Goal: Complete application form: Complete application form

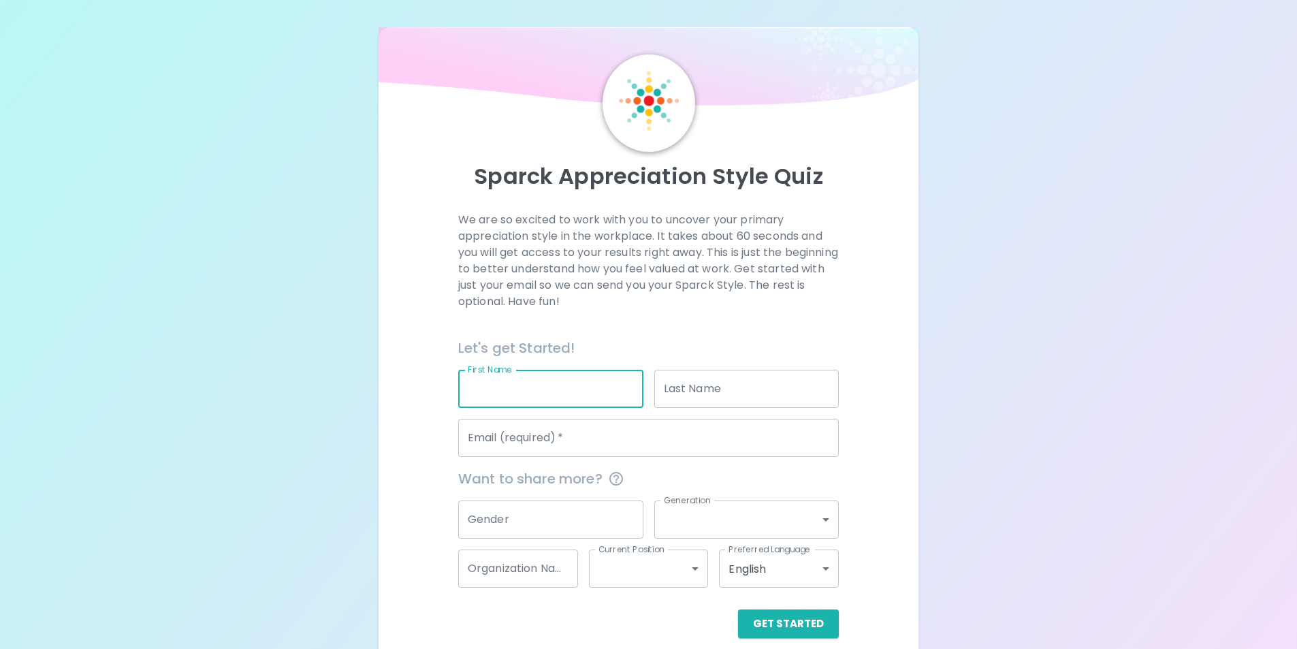
click at [572, 393] on input "First Name" at bounding box center [550, 389] width 185 height 38
type input "[PERSON_NAME]"
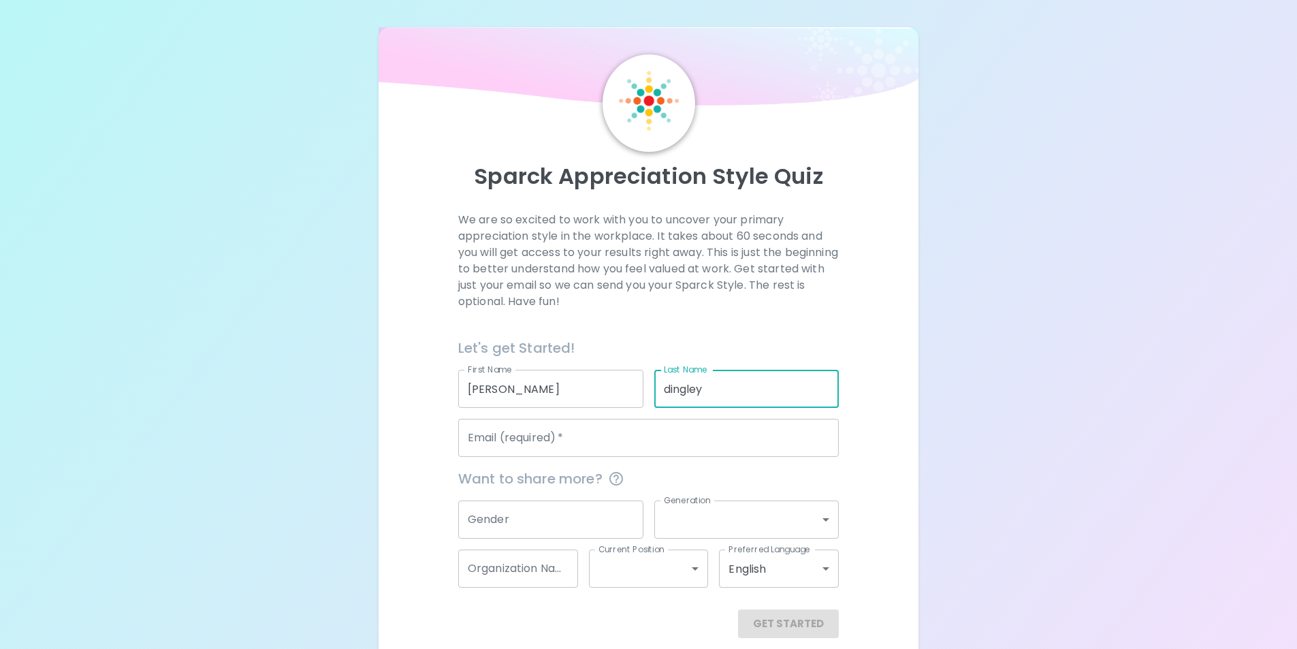
type input "dingley"
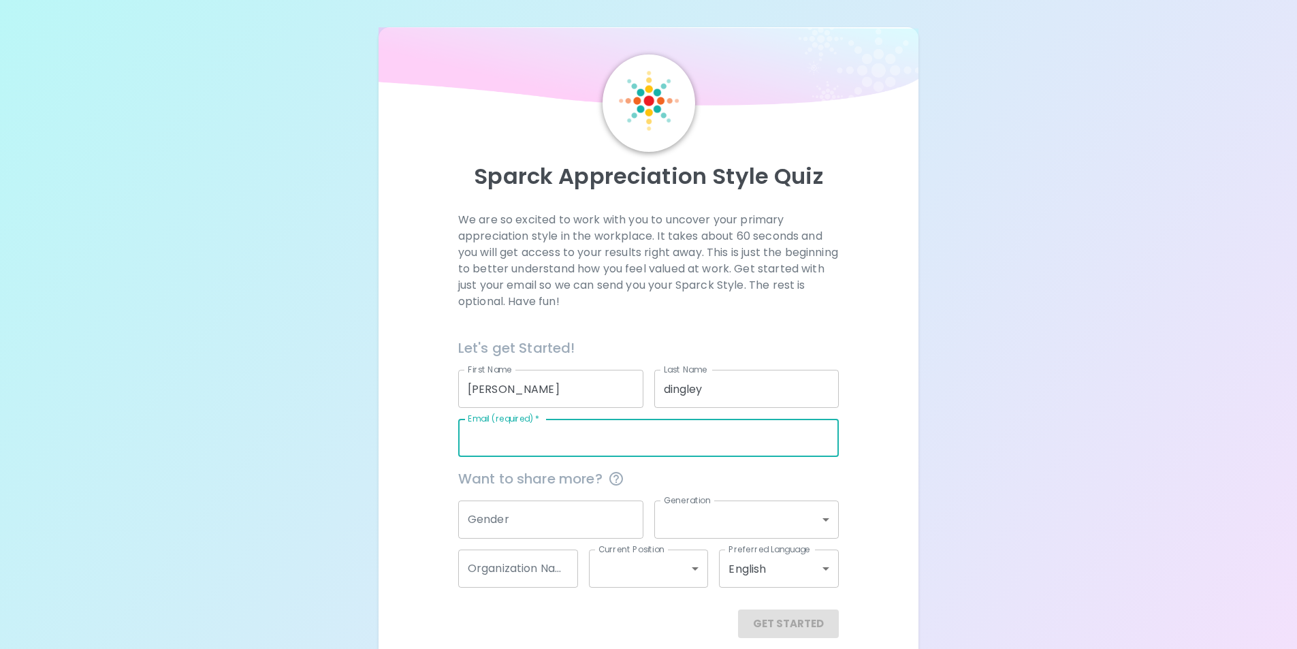
click at [581, 428] on input "Email (required)   *" at bounding box center [648, 438] width 380 height 38
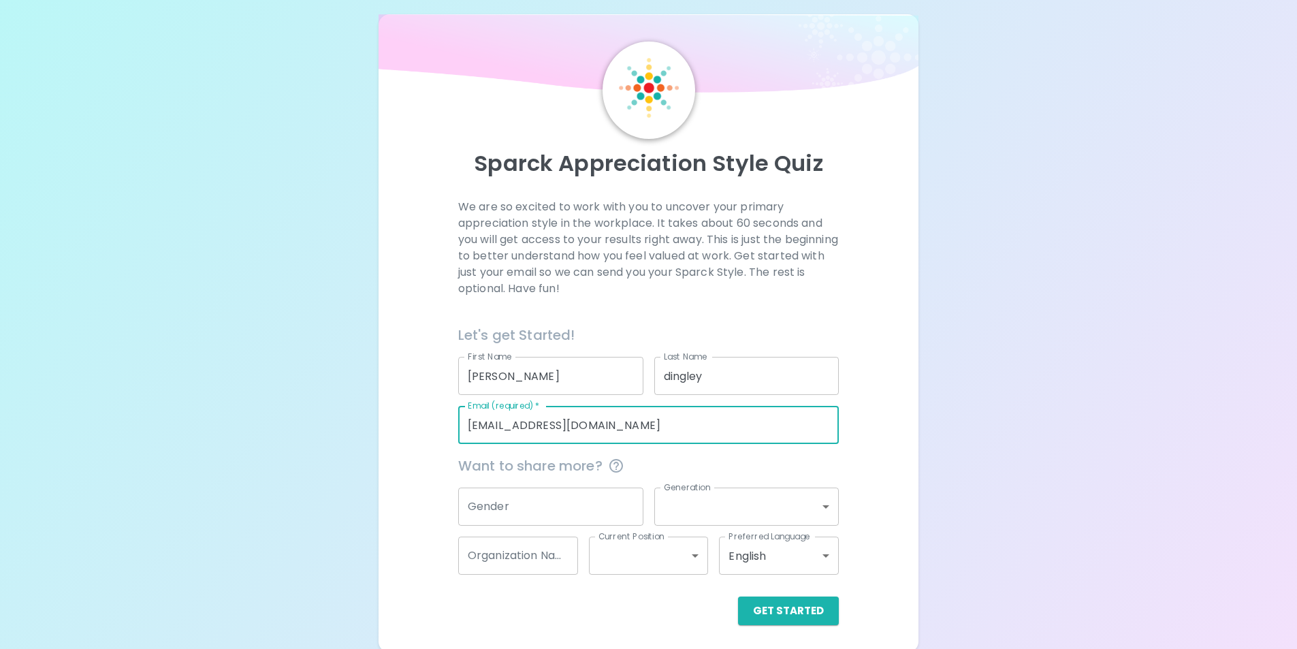
scroll to position [16, 0]
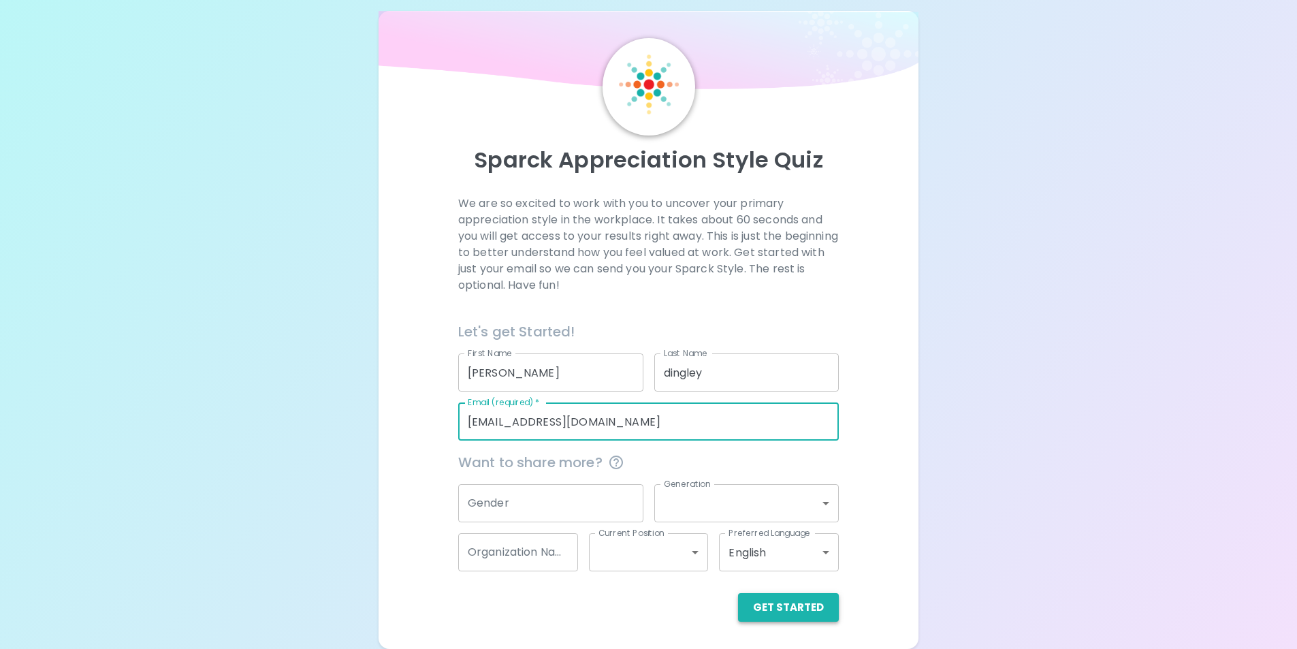
type input "[EMAIL_ADDRESS][DOMAIN_NAME]"
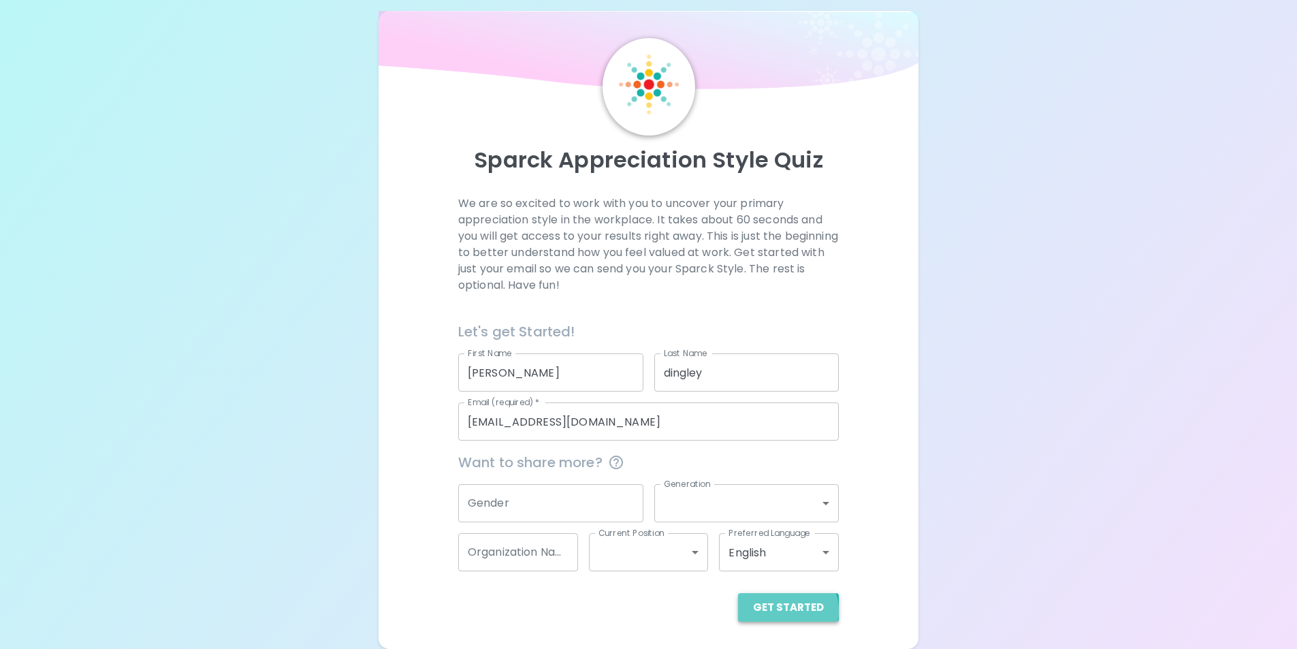
click at [785, 611] on button "Get Started" at bounding box center [788, 607] width 101 height 29
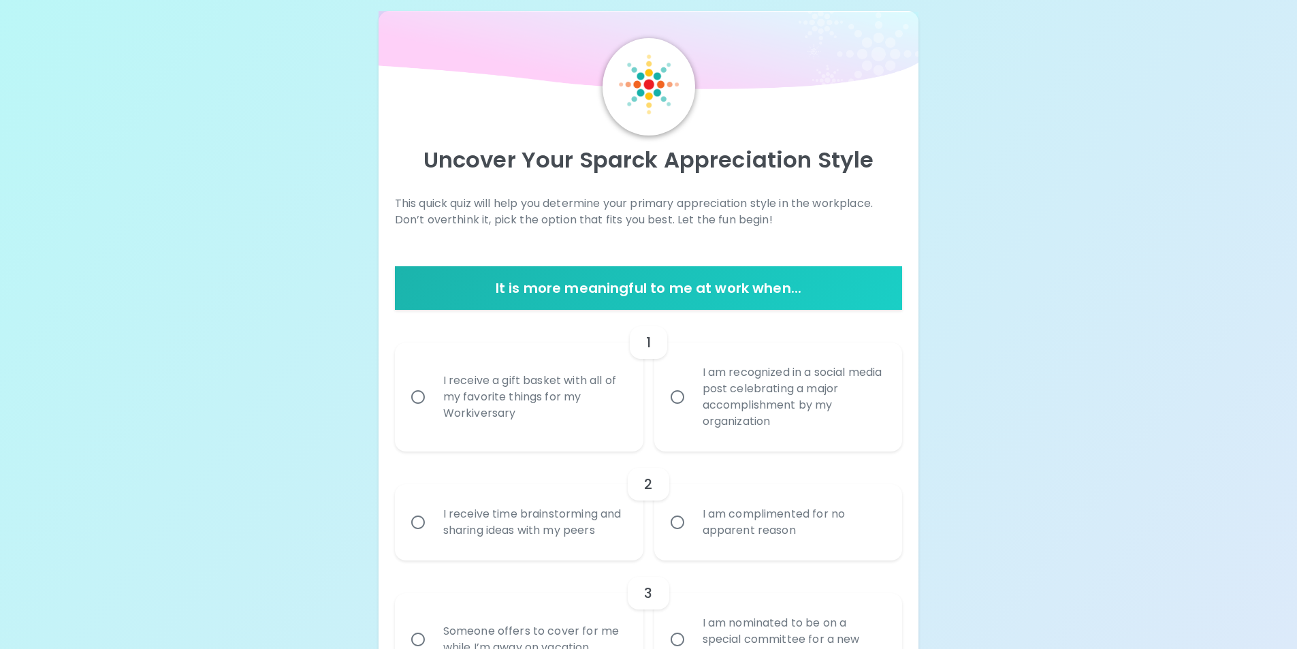
click at [441, 398] on div "I receive a gift basket with all of my favorite things for my Workiversary" at bounding box center [534, 397] width 204 height 82
click at [432, 398] on input "I receive a gift basket with all of my favorite things for my Workiversary" at bounding box center [418, 397] width 29 height 29
radio input "true"
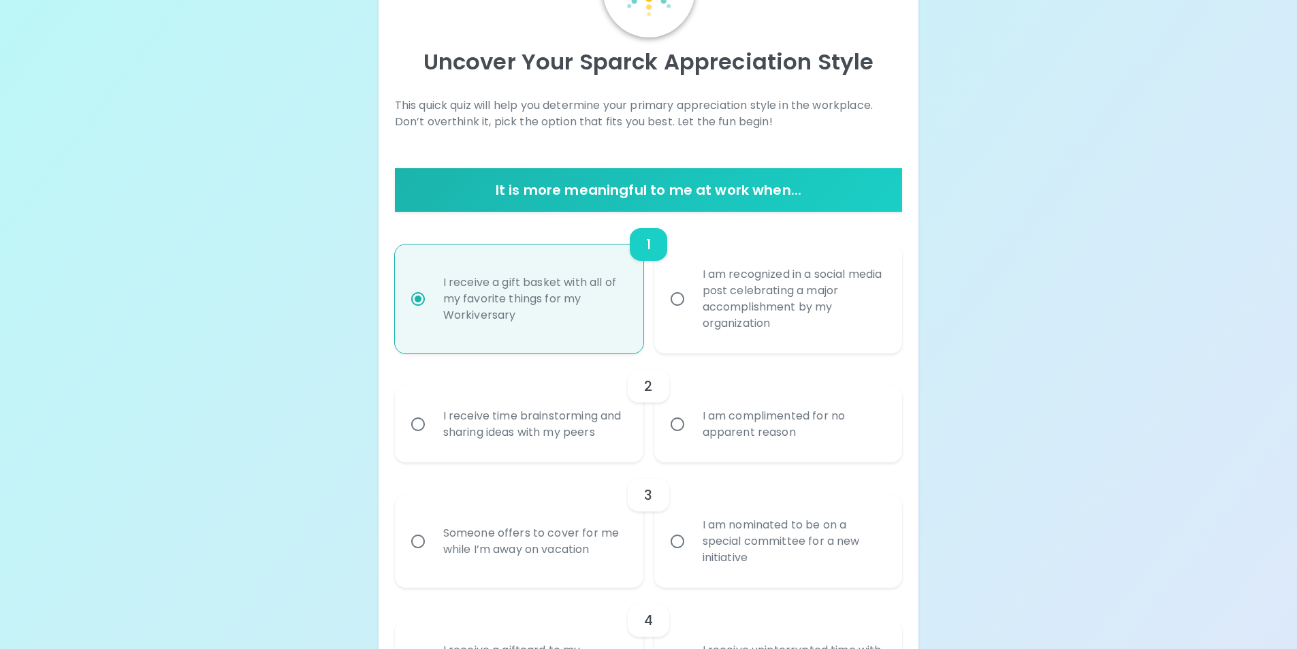
scroll to position [125, 0]
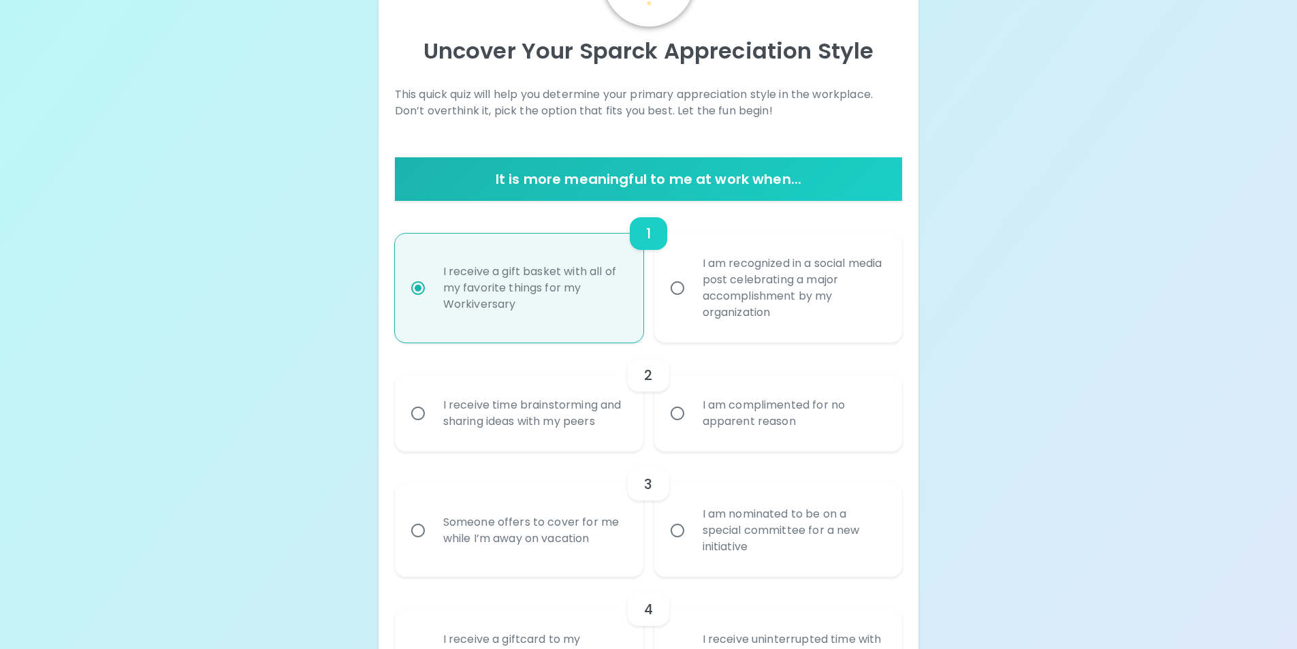
click at [418, 410] on input "I receive time brainstorming and sharing ideas with my peers" at bounding box center [418, 413] width 29 height 29
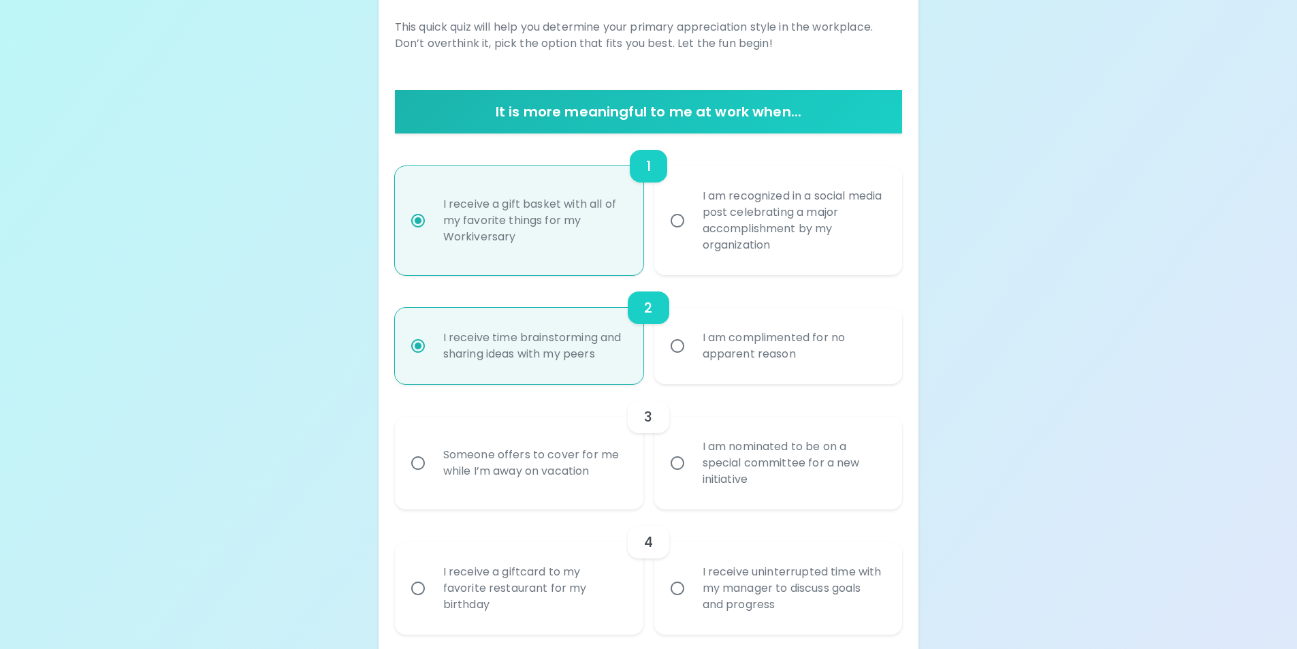
scroll to position [234, 0]
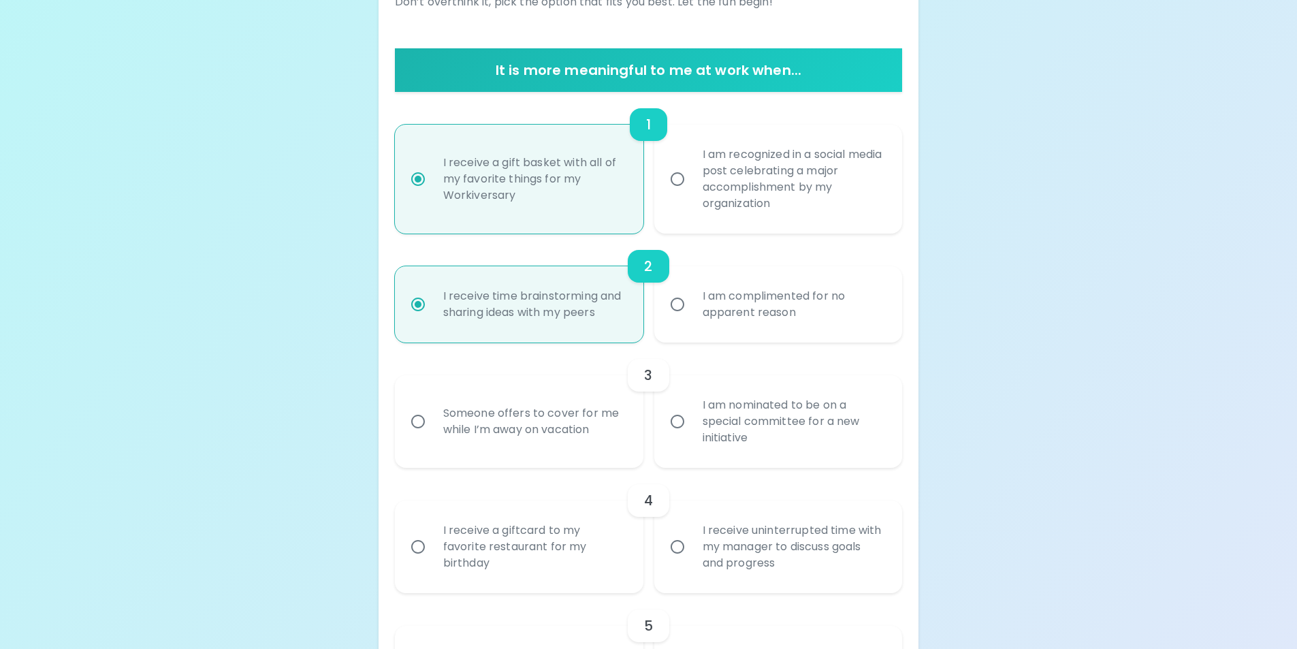
radio input "true"
click at [461, 423] on div "Someone offers to cover for me while I’m away on vacation" at bounding box center [534, 421] width 204 height 65
click at [432, 423] on input "Someone offers to cover for me while I’m away on vacation" at bounding box center [418, 421] width 29 height 29
radio input "false"
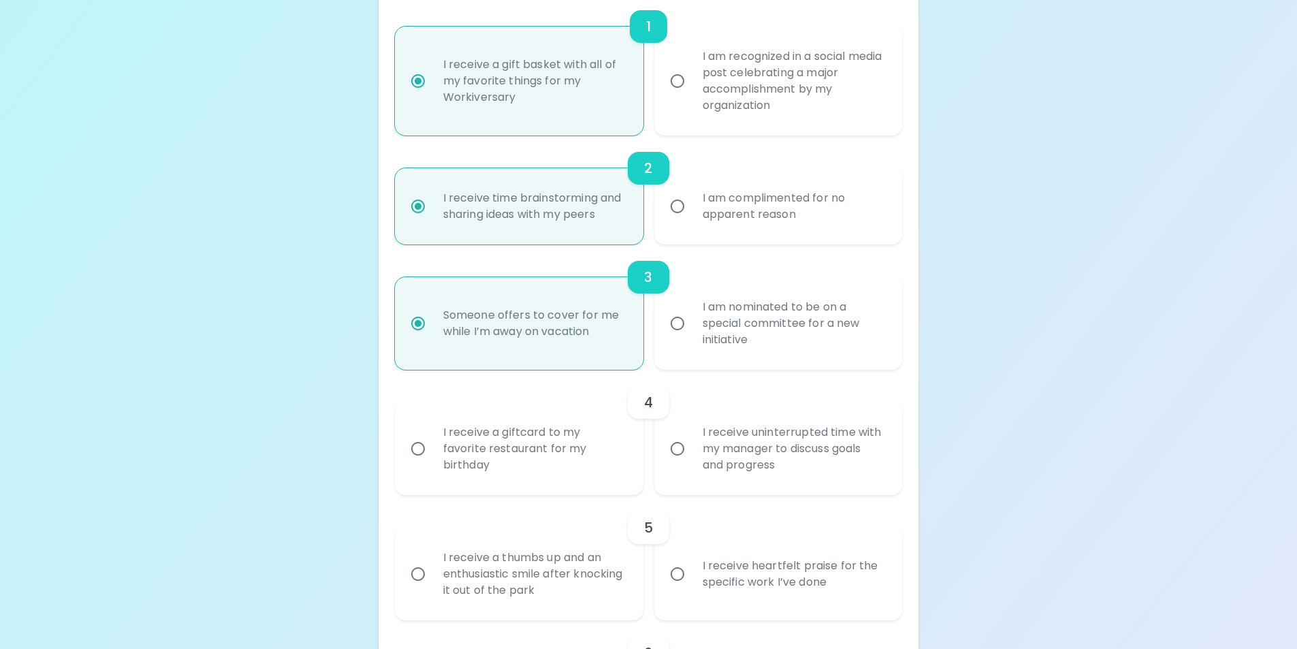
scroll to position [343, 0]
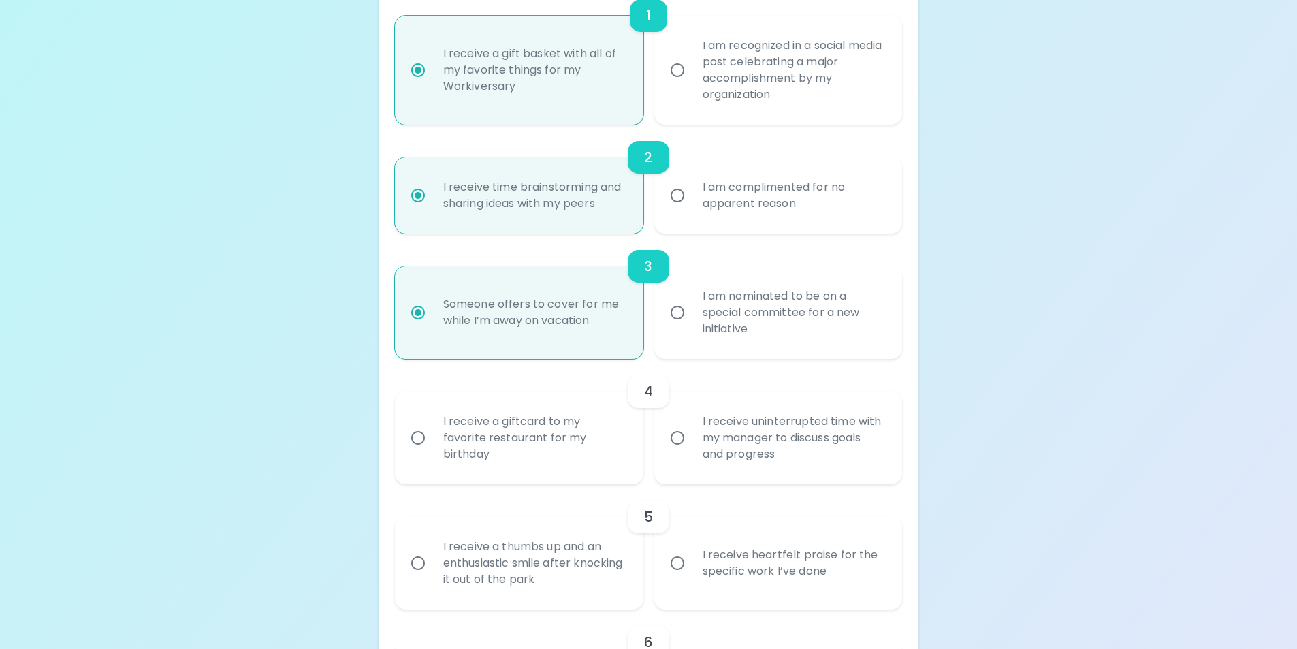
radio input "true"
click at [489, 443] on div "I receive a giftcard to my favorite restaurant for my birthday" at bounding box center [534, 438] width 204 height 82
click at [432, 443] on input "I receive a giftcard to my favorite restaurant for my birthday" at bounding box center [418, 437] width 29 height 29
radio input "false"
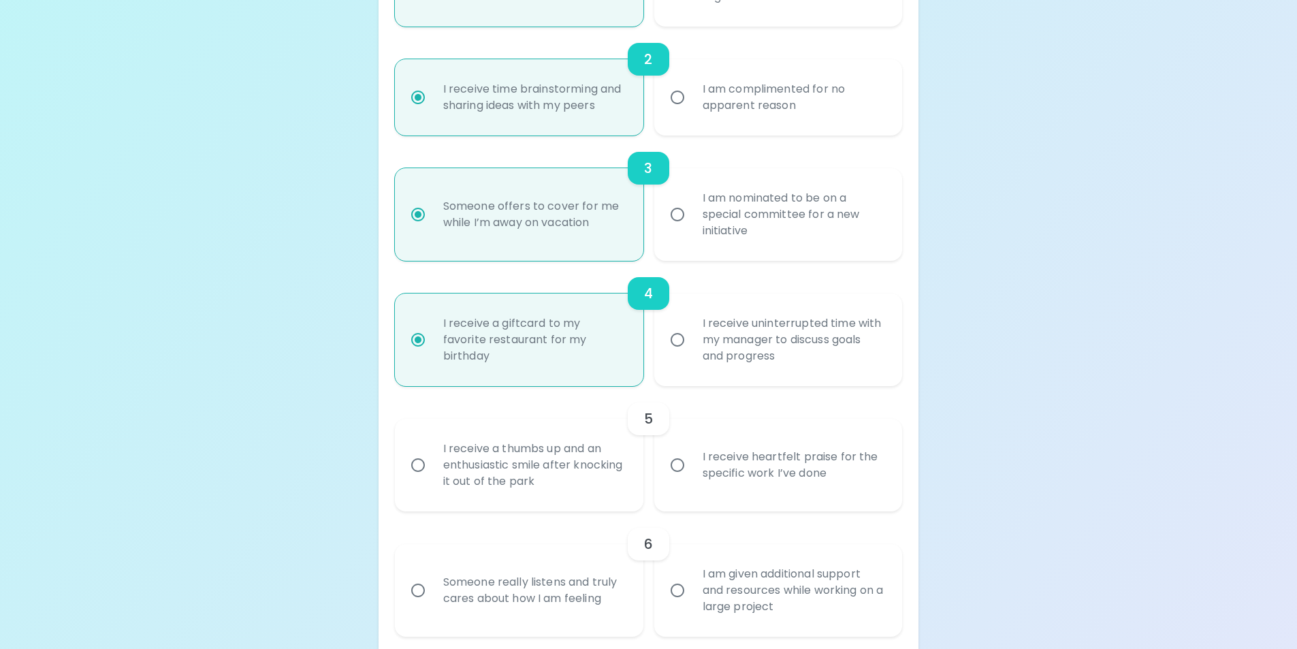
scroll to position [452, 0]
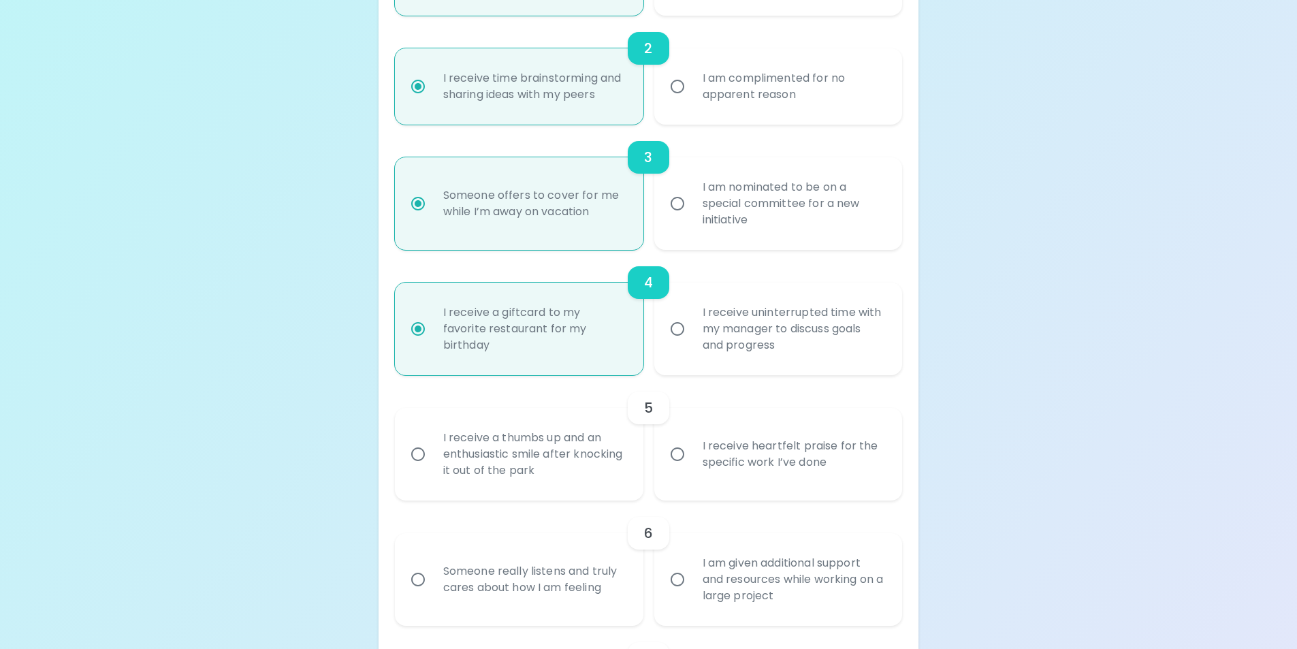
radio input "true"
click at [694, 459] on div "I receive heartfelt praise for the specific work I’ve done" at bounding box center [794, 453] width 204 height 65
click at [692, 459] on input "I receive heartfelt praise for the specific work I’ve done" at bounding box center [677, 454] width 29 height 29
radio input "false"
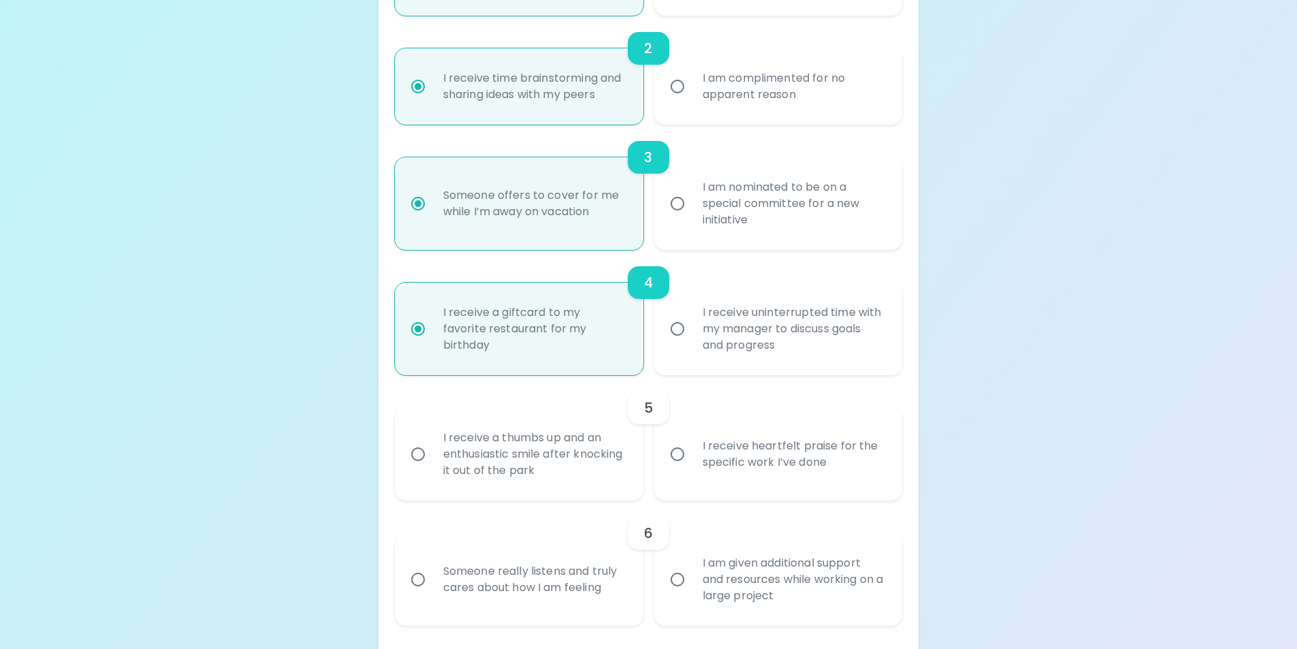
radio input "false"
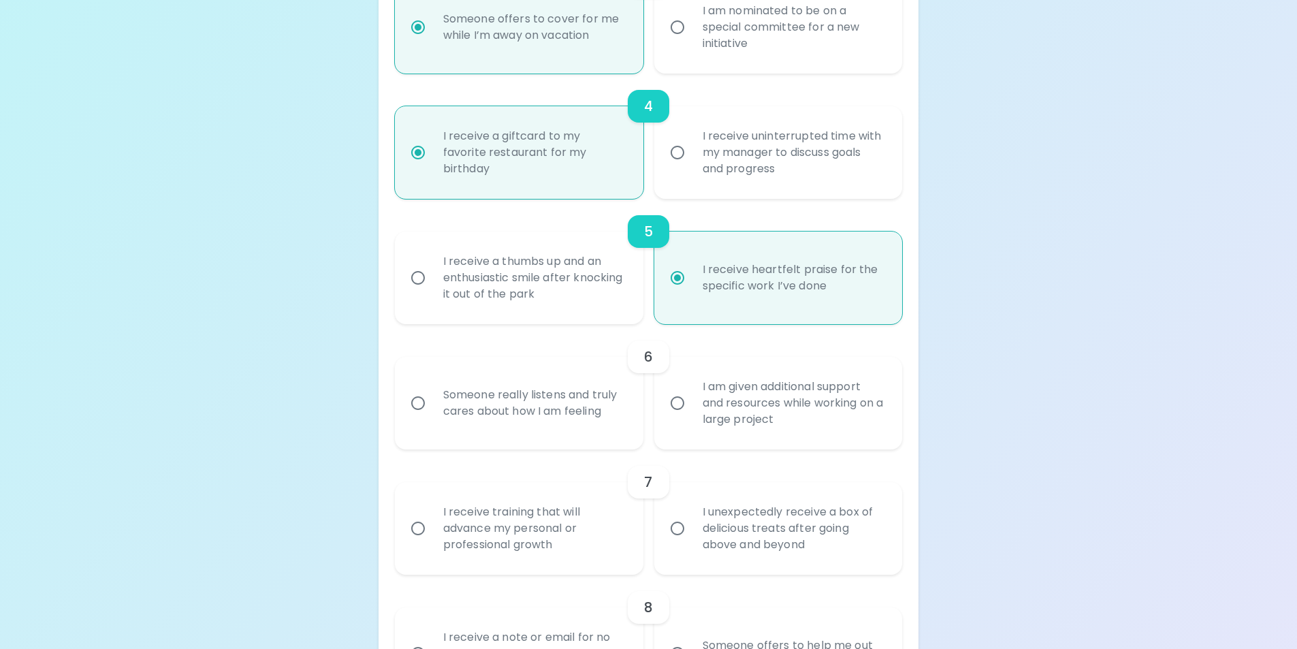
scroll to position [629, 0]
radio input "true"
click at [468, 412] on div "Someone really listens and truly cares about how I am feeling" at bounding box center [534, 402] width 204 height 65
click at [432, 412] on input "Someone really listens and truly cares about how I am feeling" at bounding box center [418, 402] width 29 height 29
radio input "false"
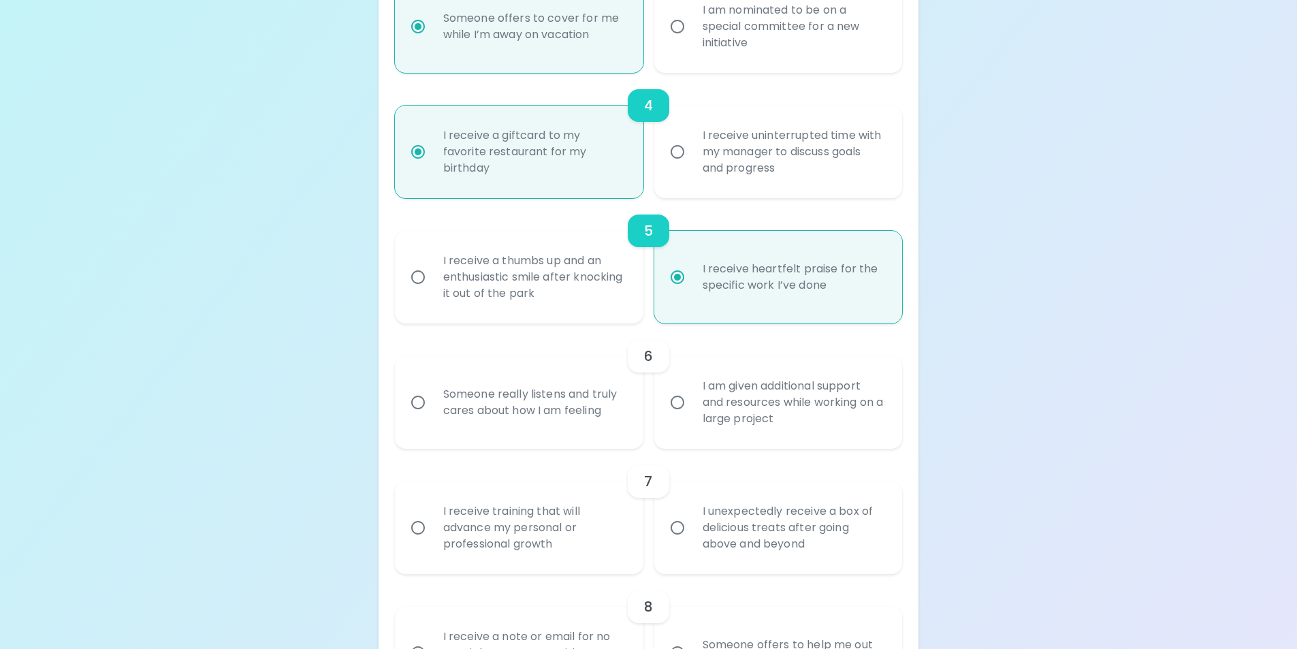
radio input "false"
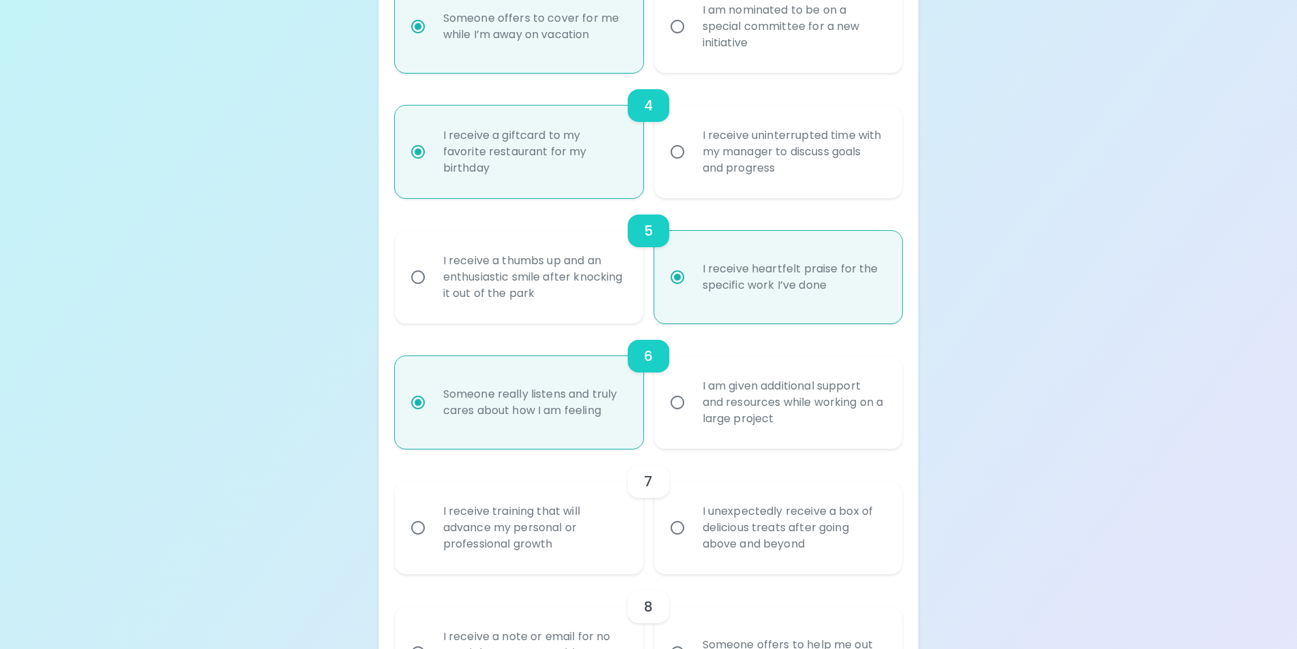
scroll to position [738, 0]
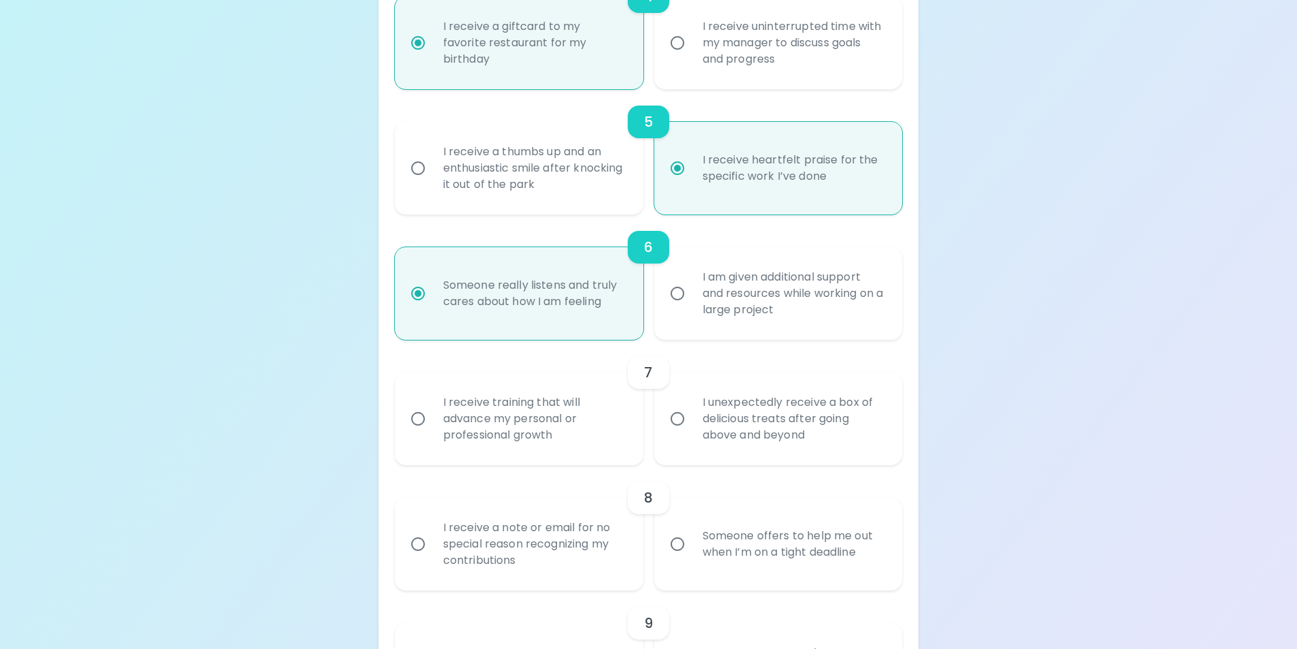
radio input "true"
click at [738, 429] on div "I unexpectedly receive a box of delicious treats after going above and beyond" at bounding box center [794, 419] width 204 height 82
click at [692, 429] on input "I unexpectedly receive a box of delicious treats after going above and beyond" at bounding box center [677, 418] width 29 height 29
radio input "false"
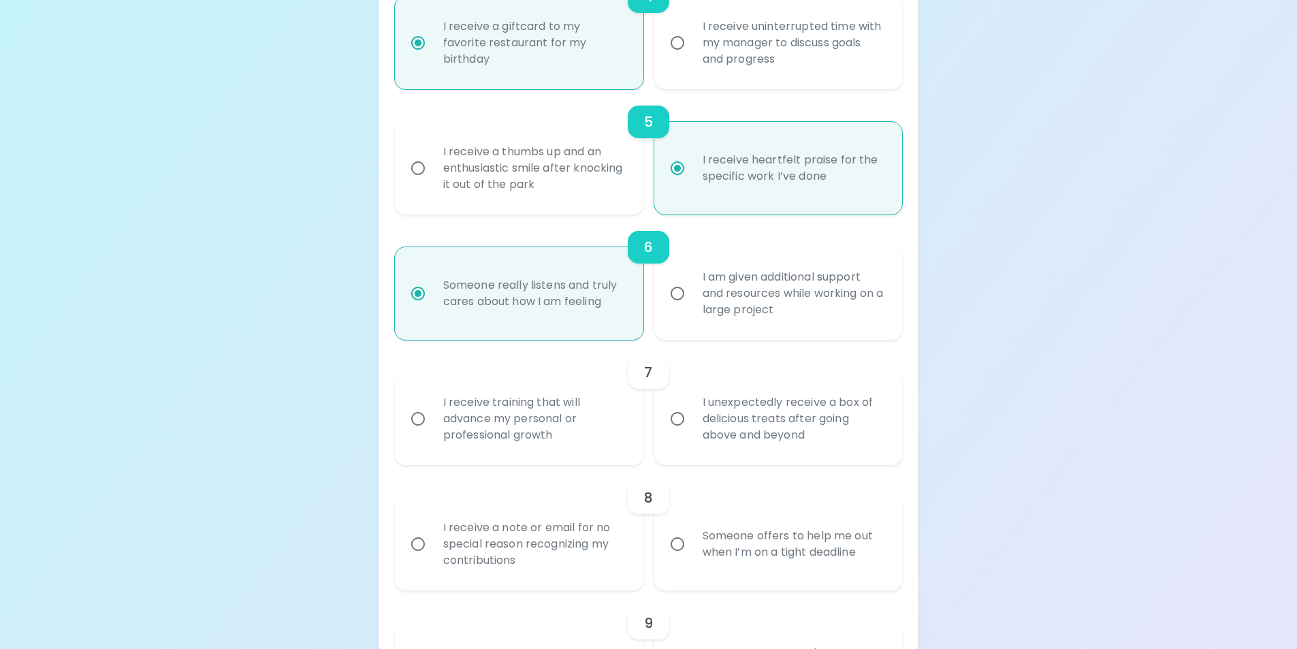
radio input "false"
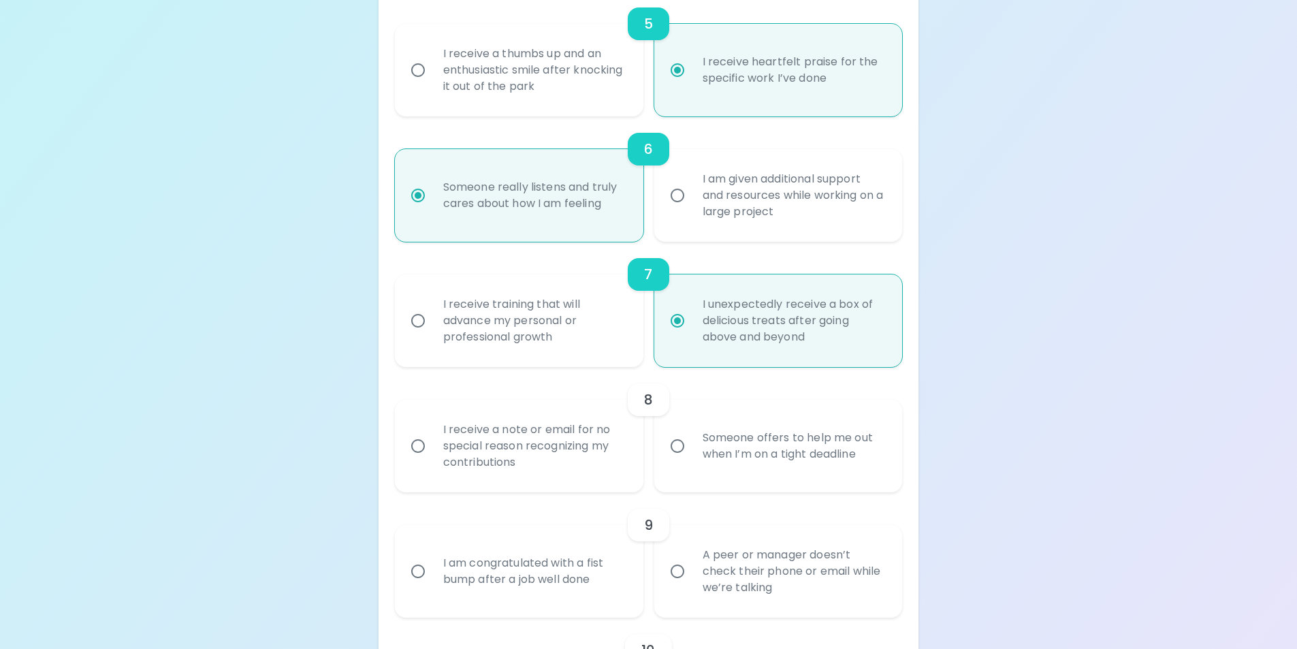
scroll to position [847, 0]
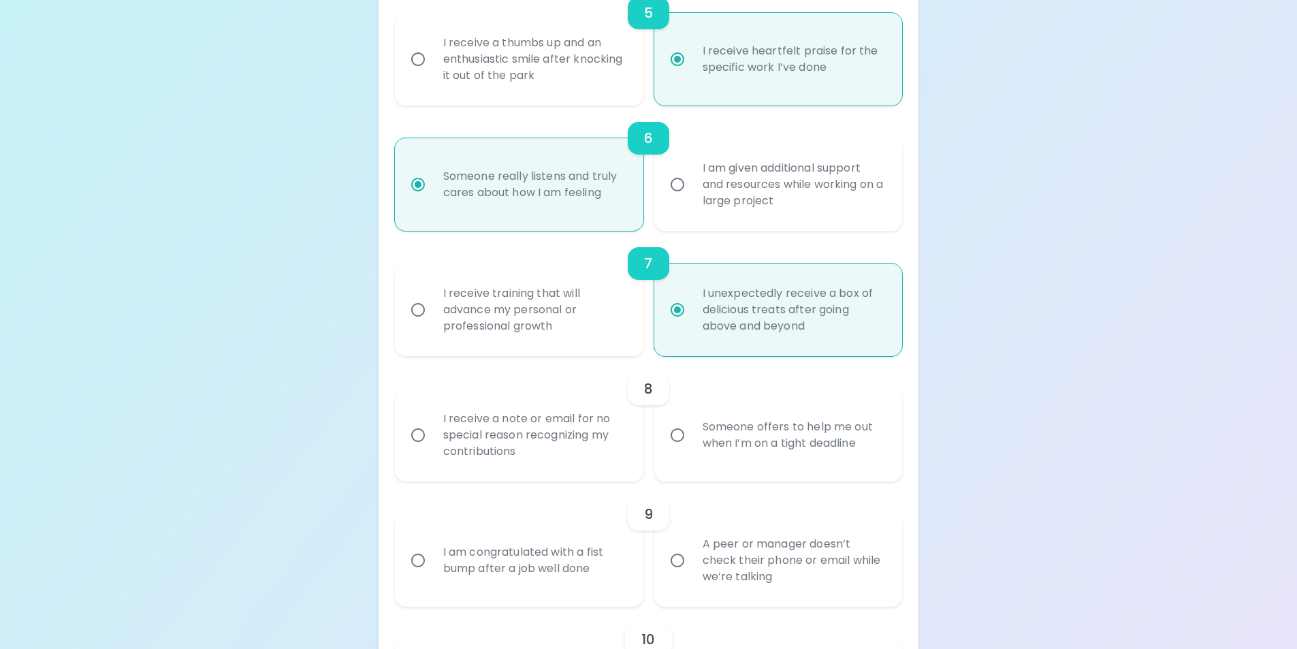
radio input "true"
click at [519, 443] on div "I receive a note or email for no special reason recognizing my contributions" at bounding box center [534, 435] width 204 height 82
click at [432, 443] on input "I receive a note or email for no special reason recognizing my contributions" at bounding box center [418, 435] width 29 height 29
radio input "false"
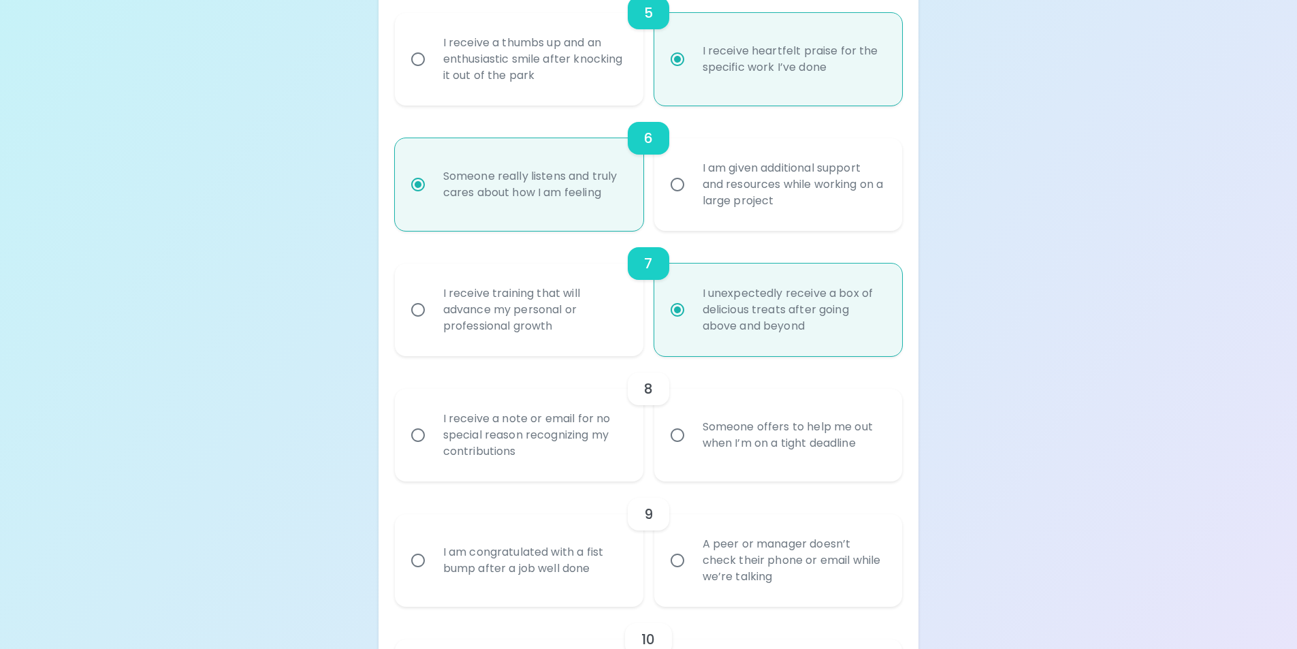
radio input "false"
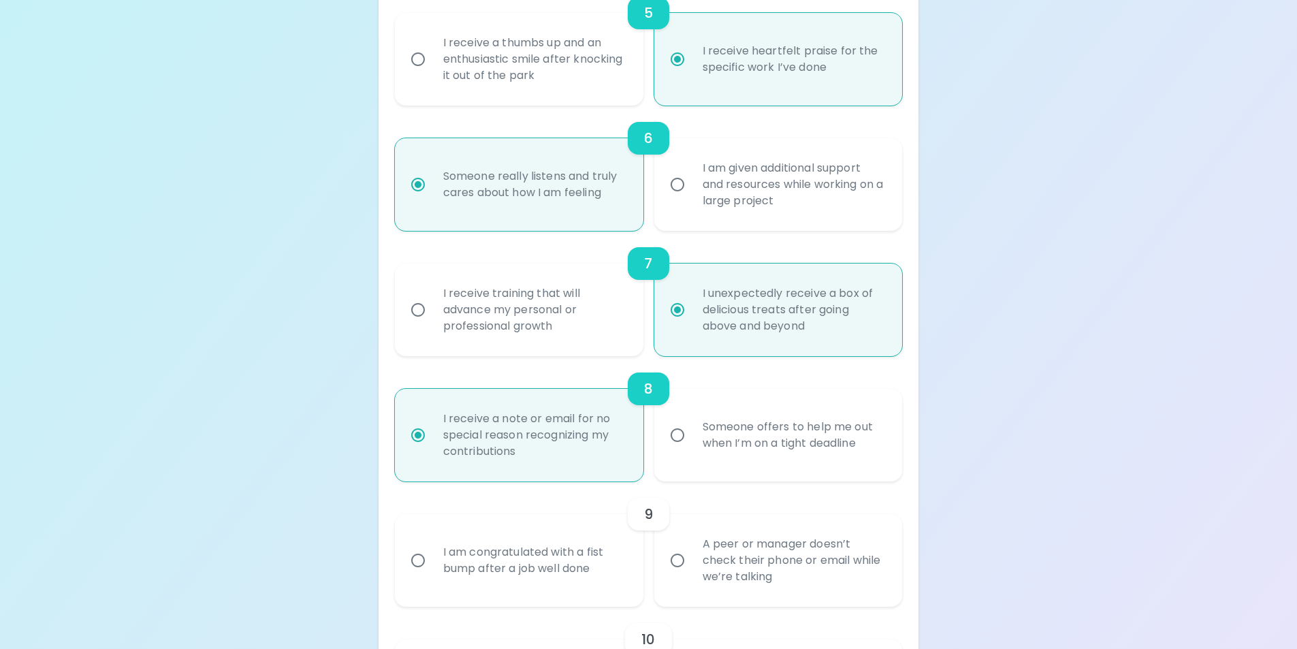
scroll to position [956, 0]
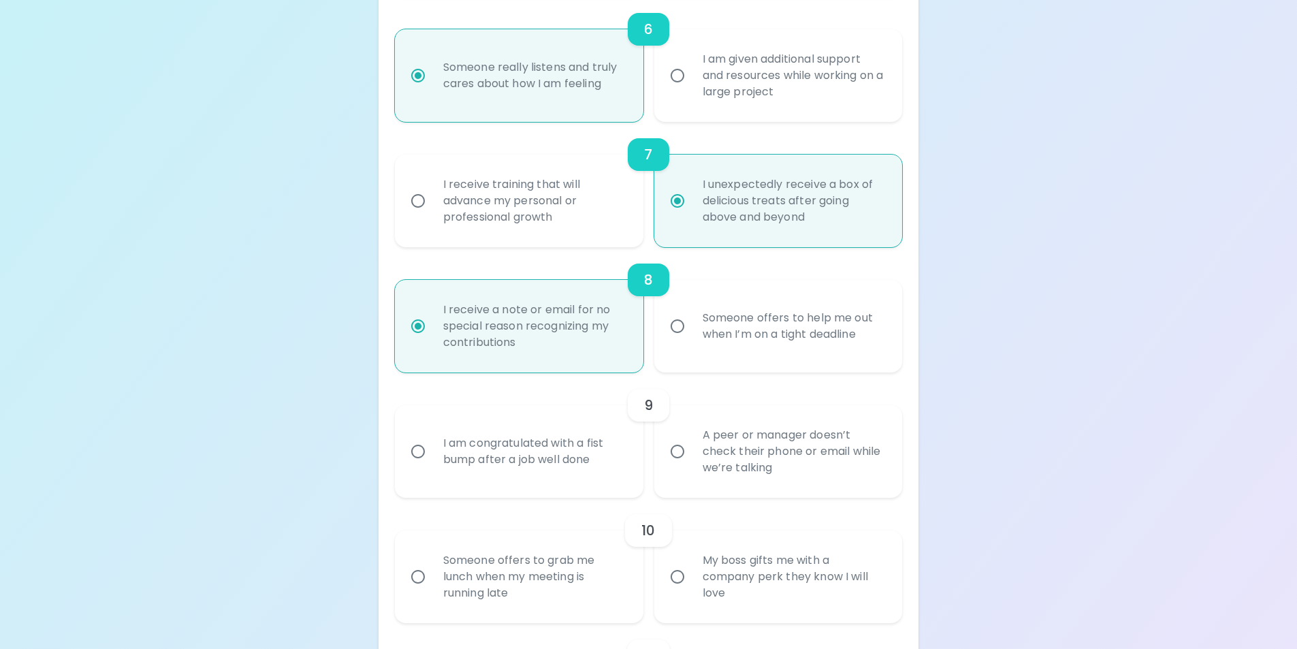
radio input "true"
click at [519, 459] on div "I am congratulated with a fist bump after a job well done" at bounding box center [534, 451] width 204 height 65
click at [432, 459] on input "I am congratulated with a fist bump after a job well done" at bounding box center [418, 451] width 29 height 29
radio input "false"
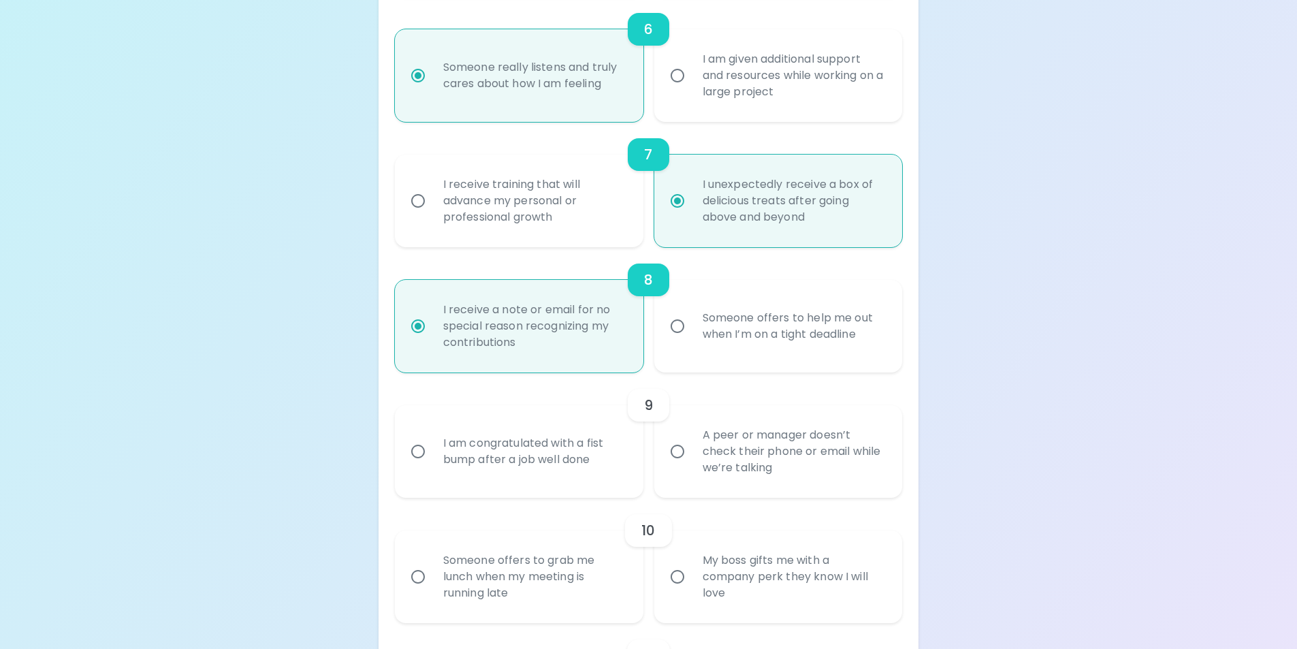
radio input "false"
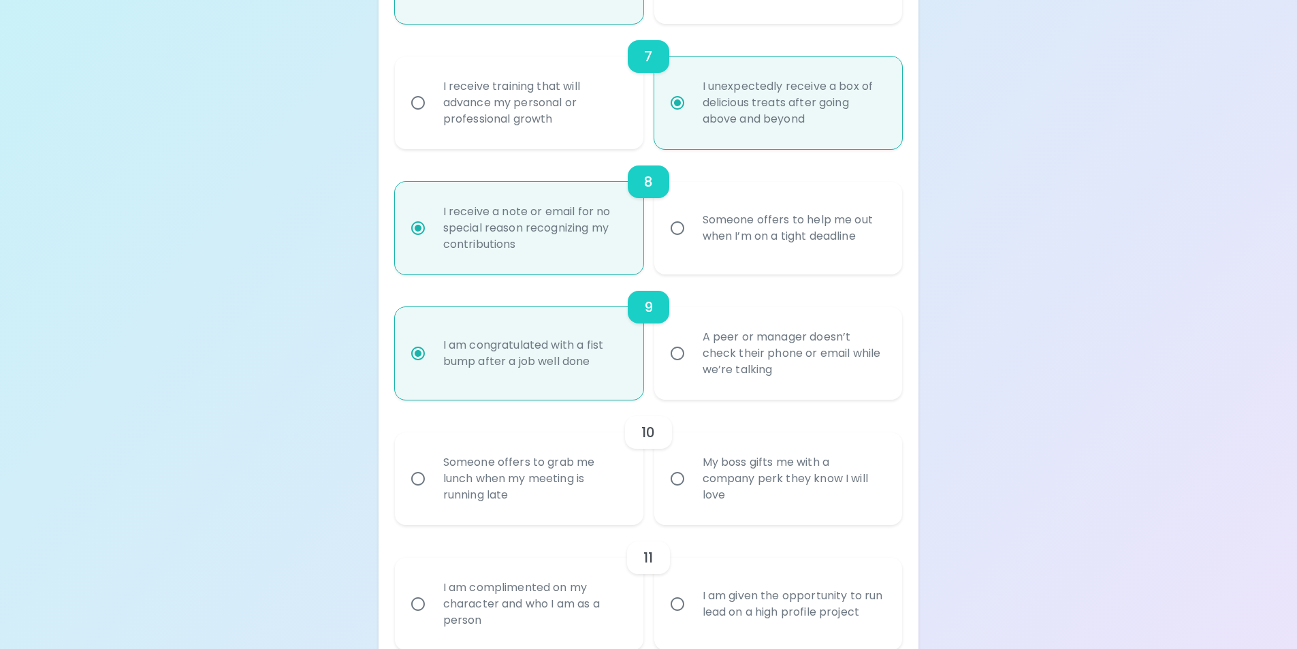
scroll to position [1065, 0]
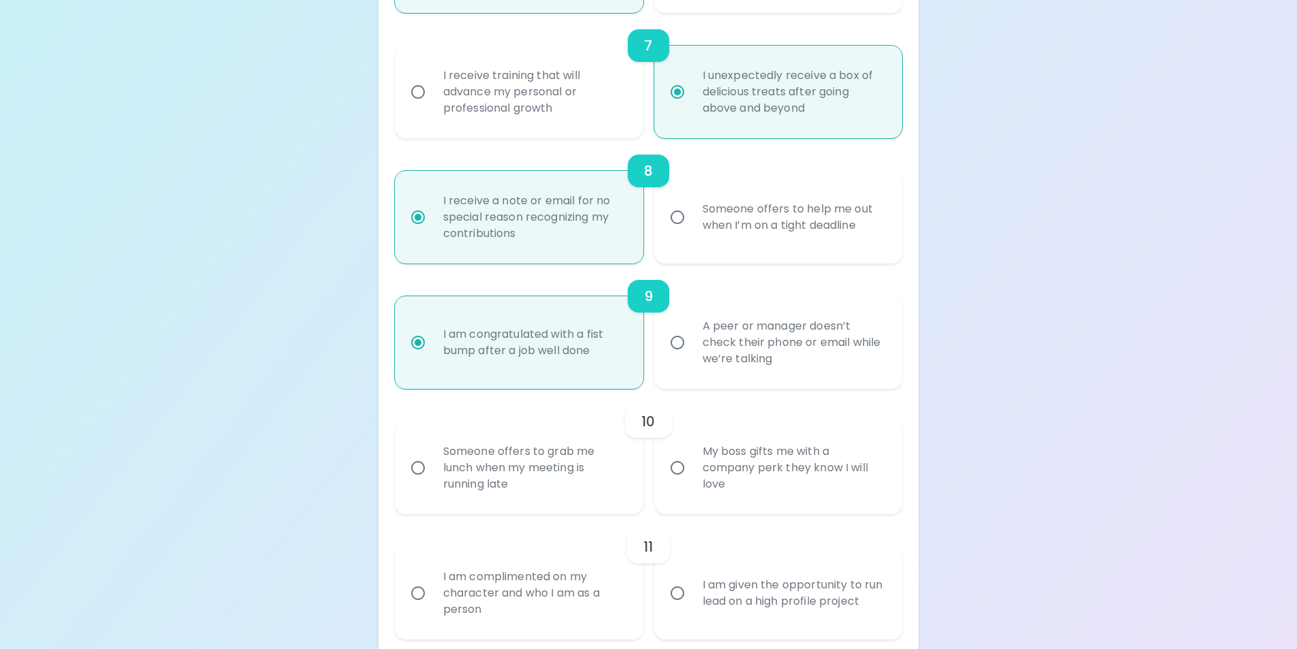
radio input "true"
click at [747, 468] on div "My boss gifts me with a company perk they know I will love" at bounding box center [794, 468] width 204 height 82
click at [692, 468] on input "My boss gifts me with a company perk they know I will love" at bounding box center [677, 467] width 29 height 29
radio input "false"
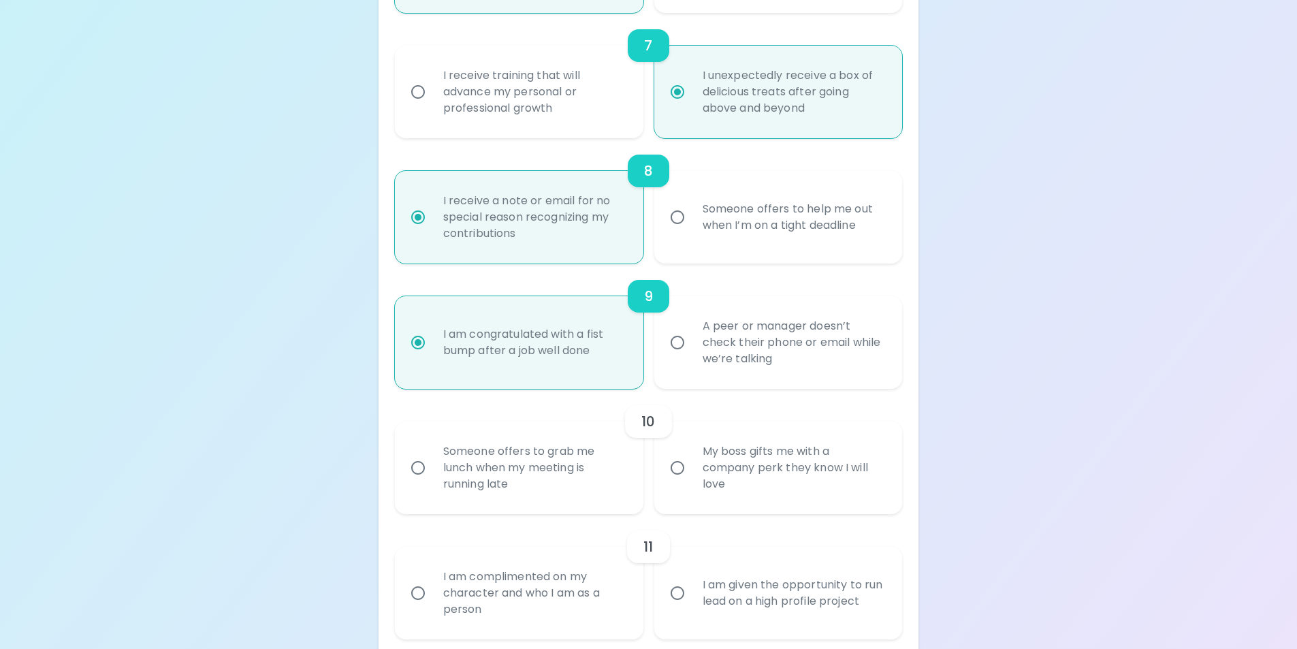
radio input "false"
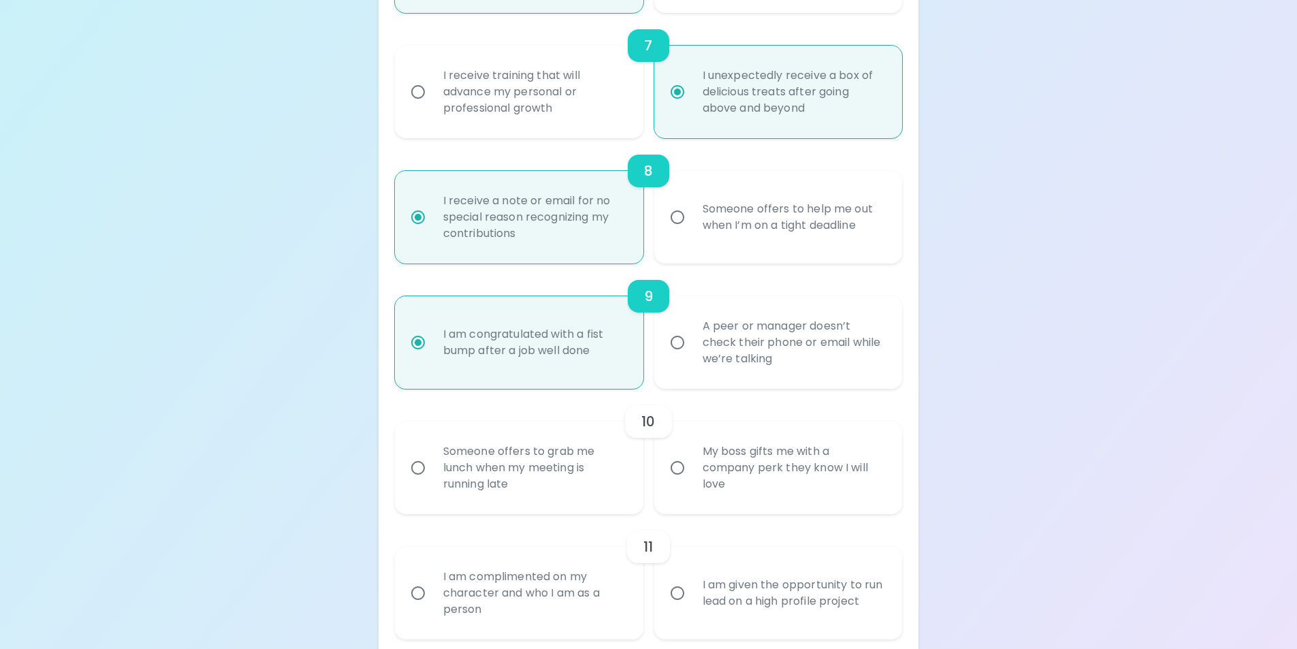
radio input "false"
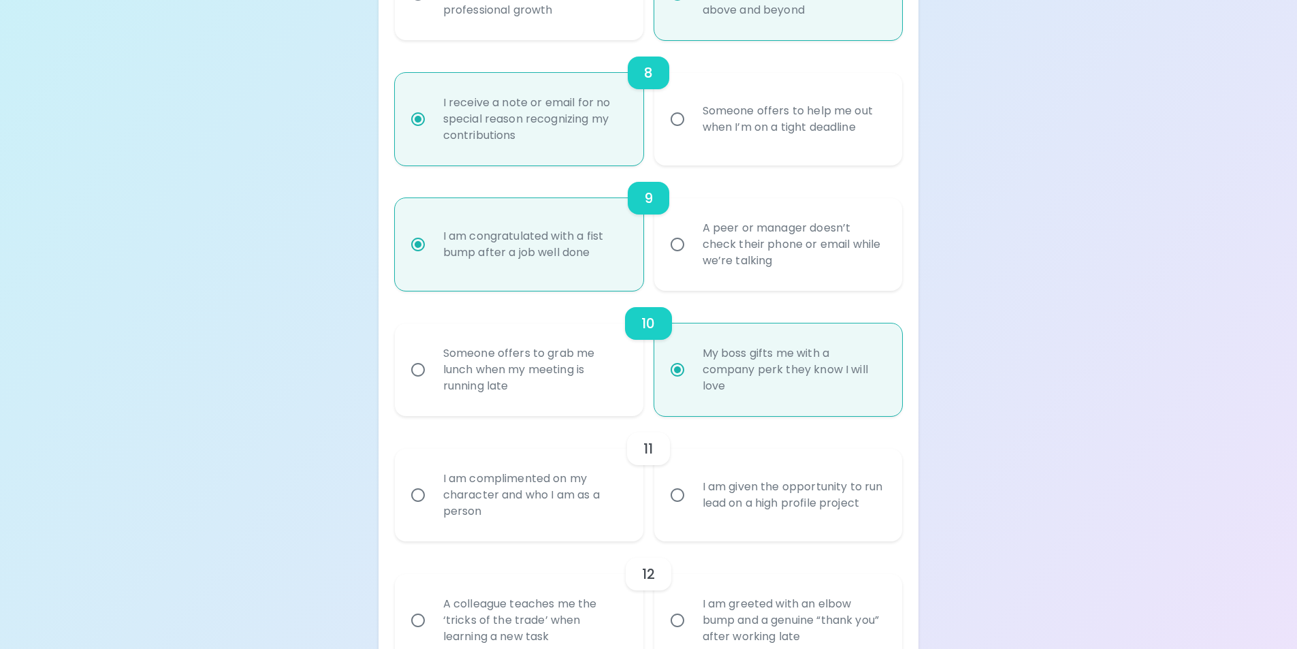
scroll to position [1173, 0]
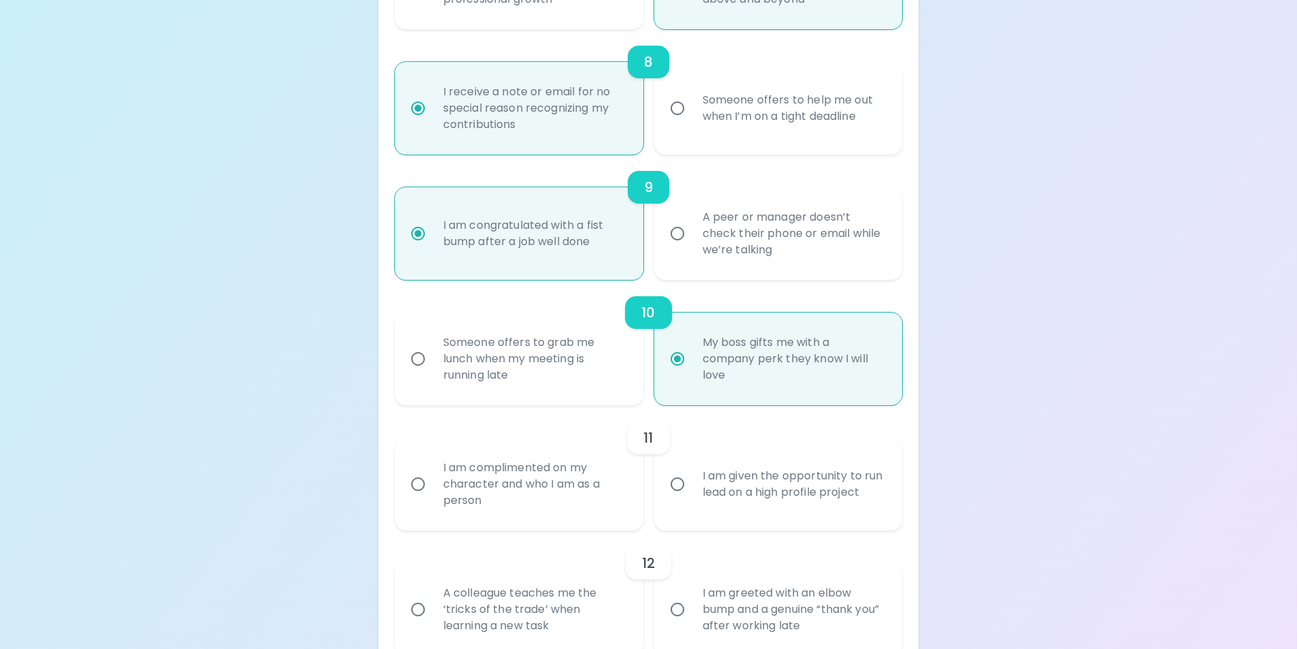
radio input "true"
click at [519, 479] on div "I am complimented on my character and who I am as a person" at bounding box center [534, 484] width 204 height 82
click at [432, 479] on input "I am complimented on my character and who I am as a person" at bounding box center [418, 484] width 29 height 29
radio input "false"
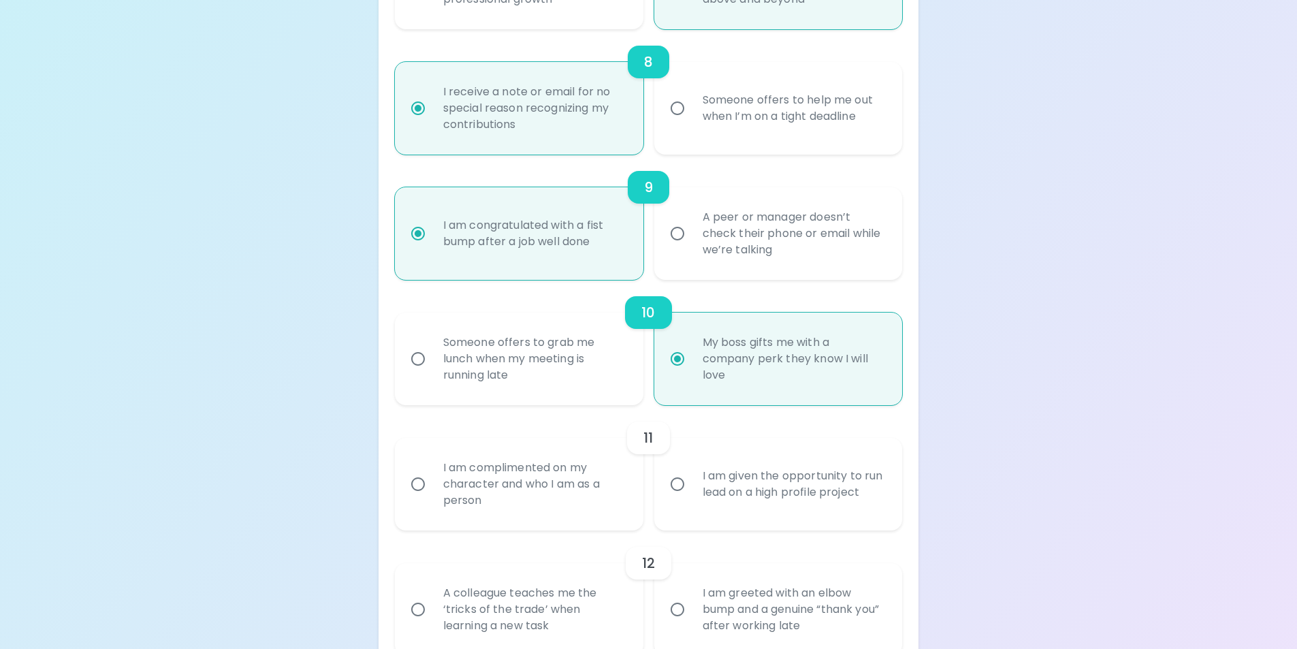
radio input "false"
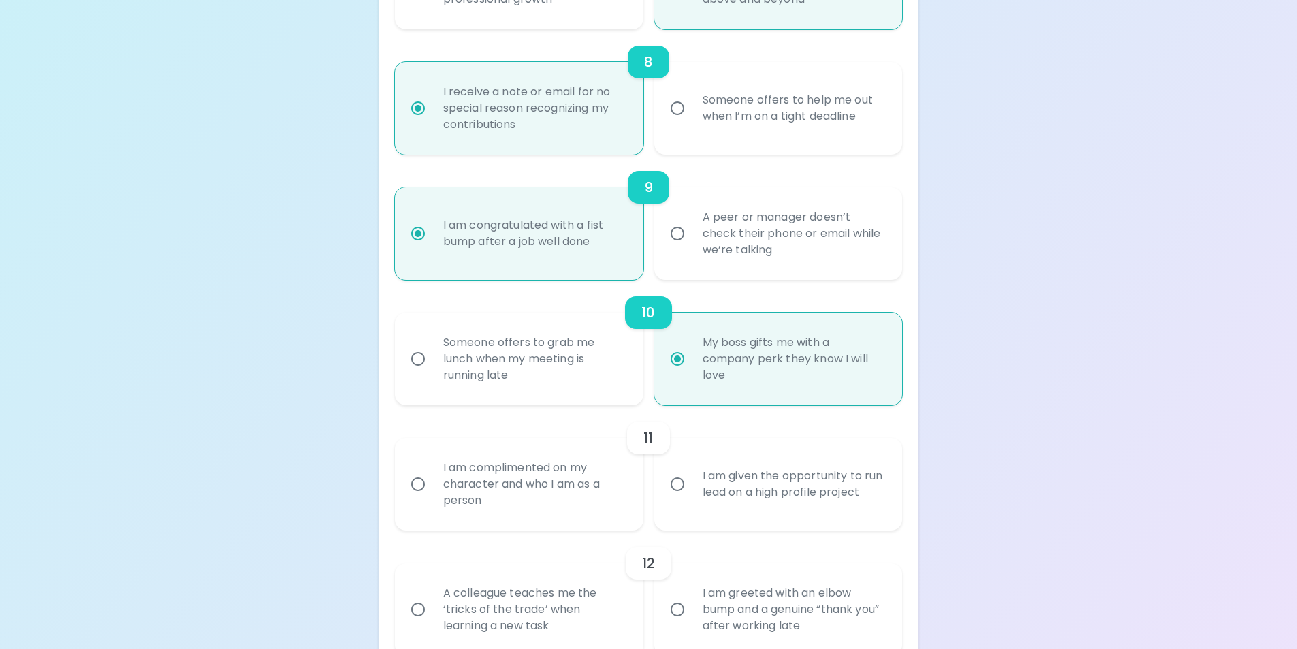
radio input "false"
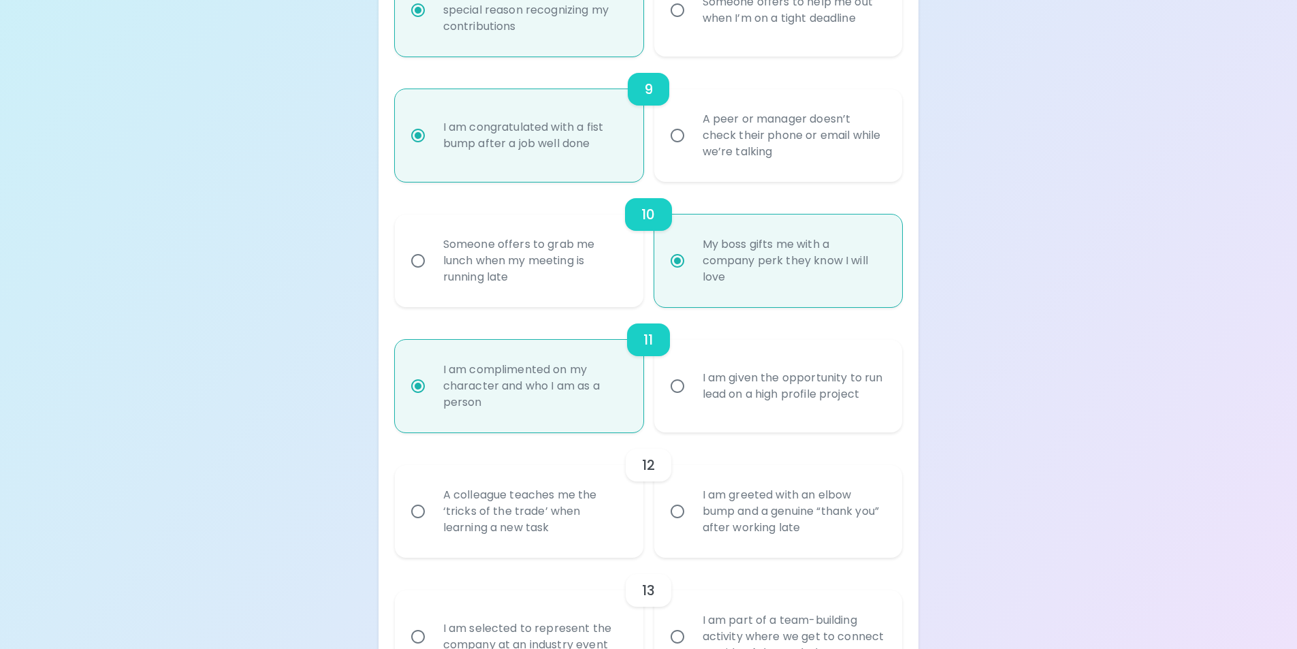
scroll to position [1282, 0]
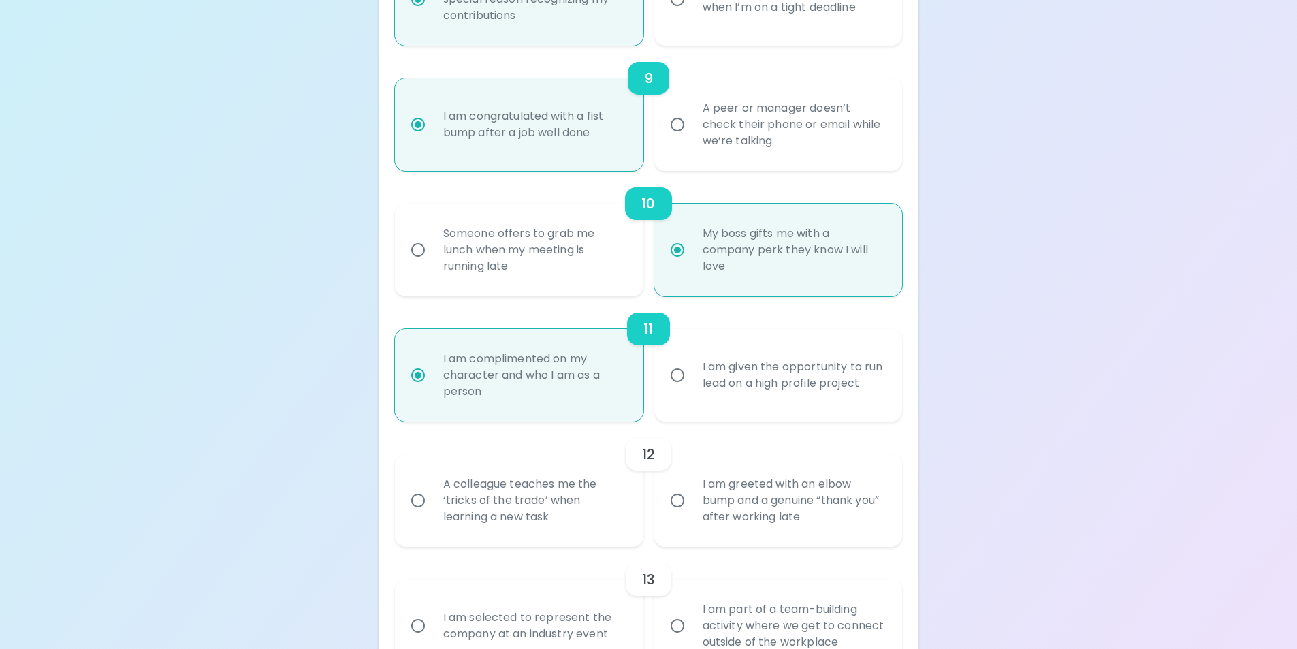
radio input "true"
click at [521, 505] on div "A colleague teaches me the ‘tricks of the trade’ when learning a new task" at bounding box center [534, 500] width 204 height 82
click at [432, 505] on input "A colleague teaches me the ‘tricks of the trade’ when learning a new task" at bounding box center [418, 500] width 29 height 29
radio input "false"
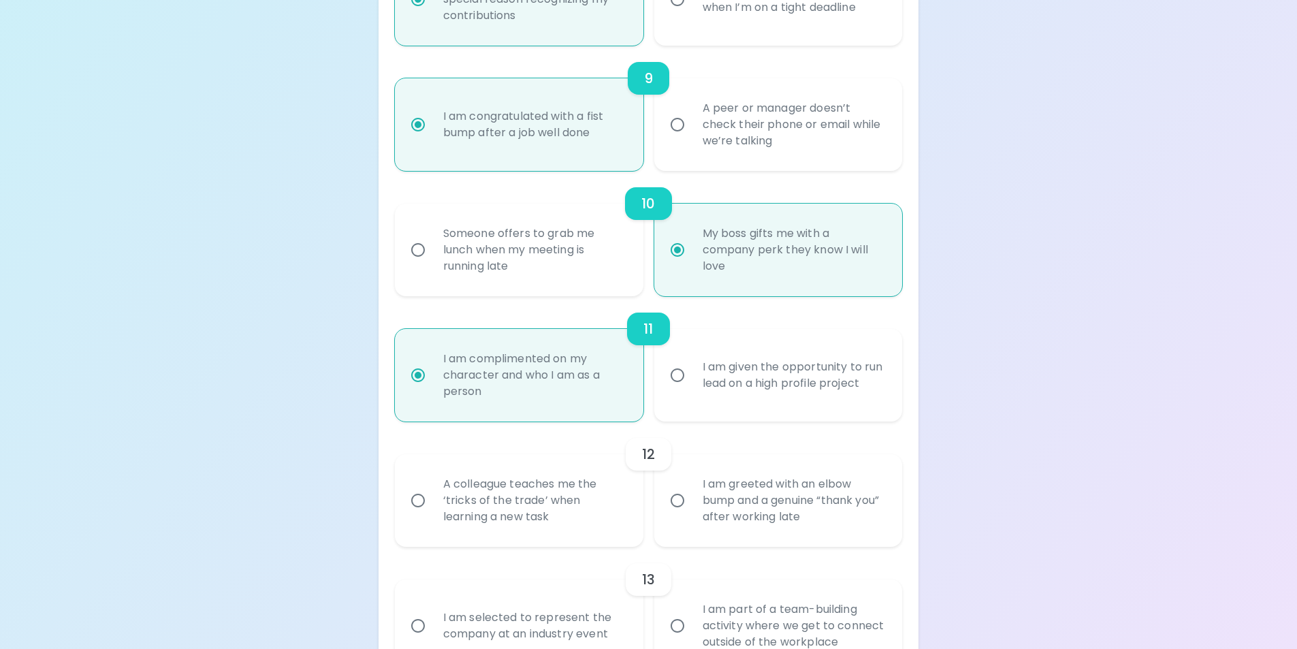
radio input "false"
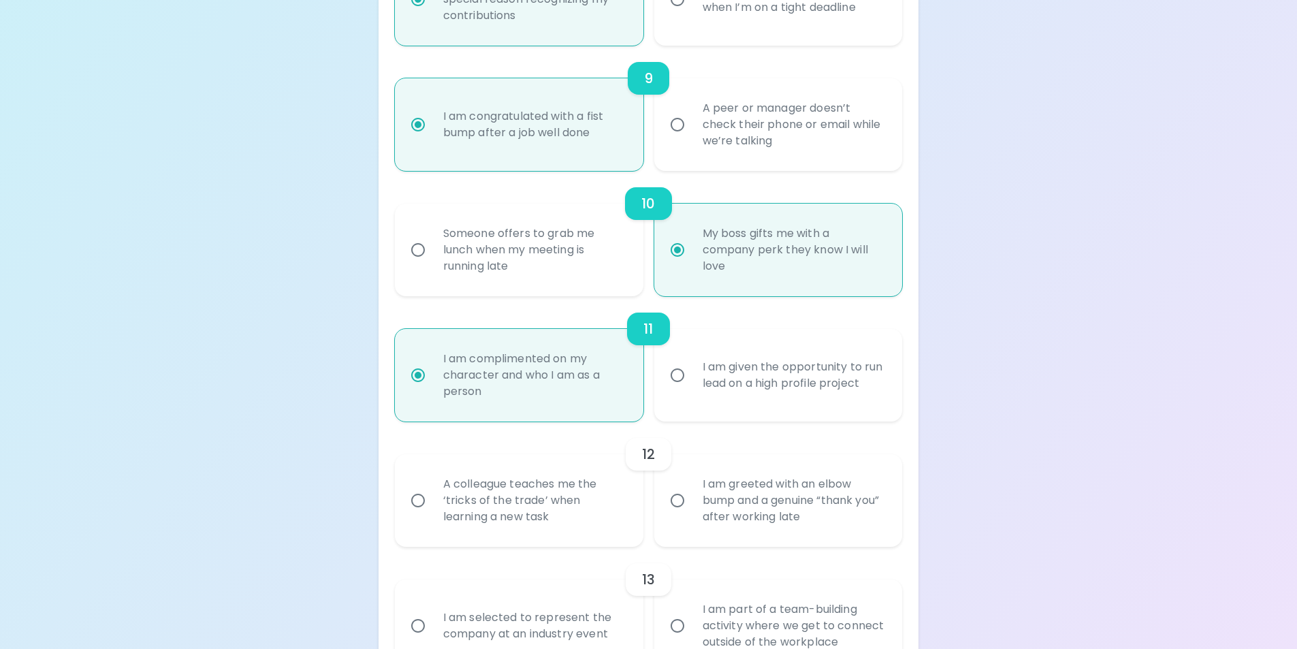
radio input "false"
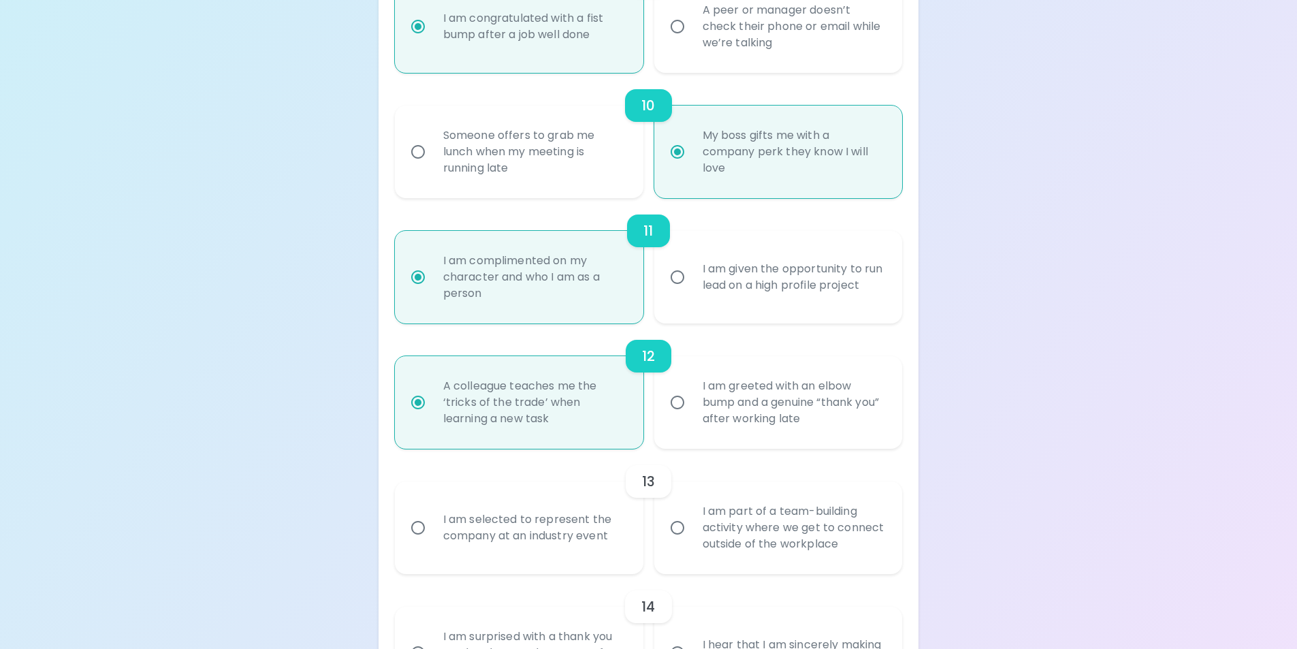
scroll to position [1391, 0]
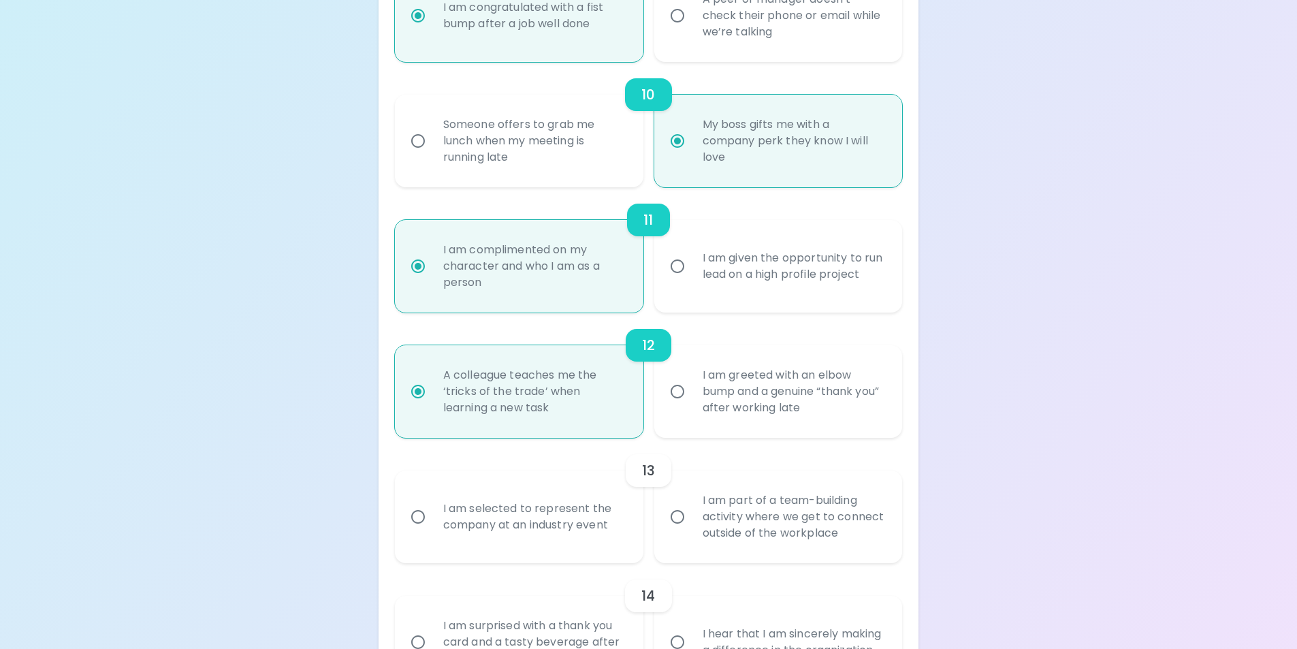
radio input "true"
click at [754, 514] on div "I am part of a team-building activity where we get to connect outside of the wo…" at bounding box center [794, 517] width 204 height 82
click at [692, 514] on input "I am part of a team-building activity where we get to connect outside of the wo…" at bounding box center [677, 516] width 29 height 29
radio input "false"
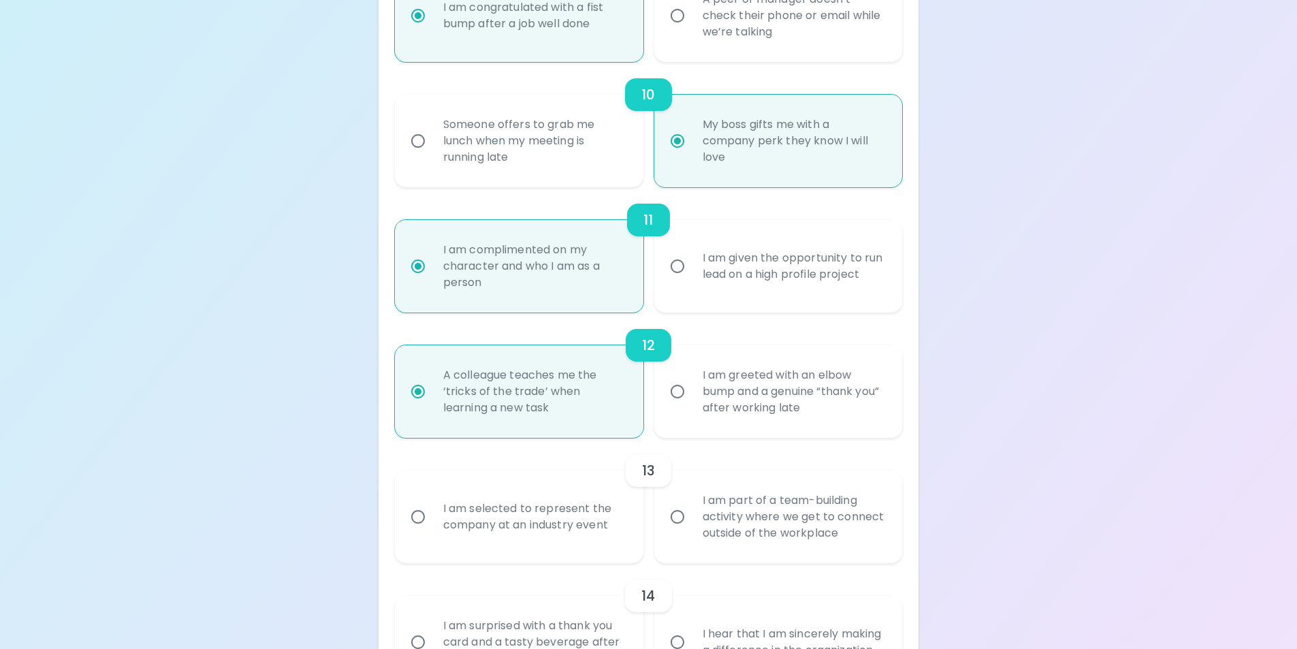
radio input "false"
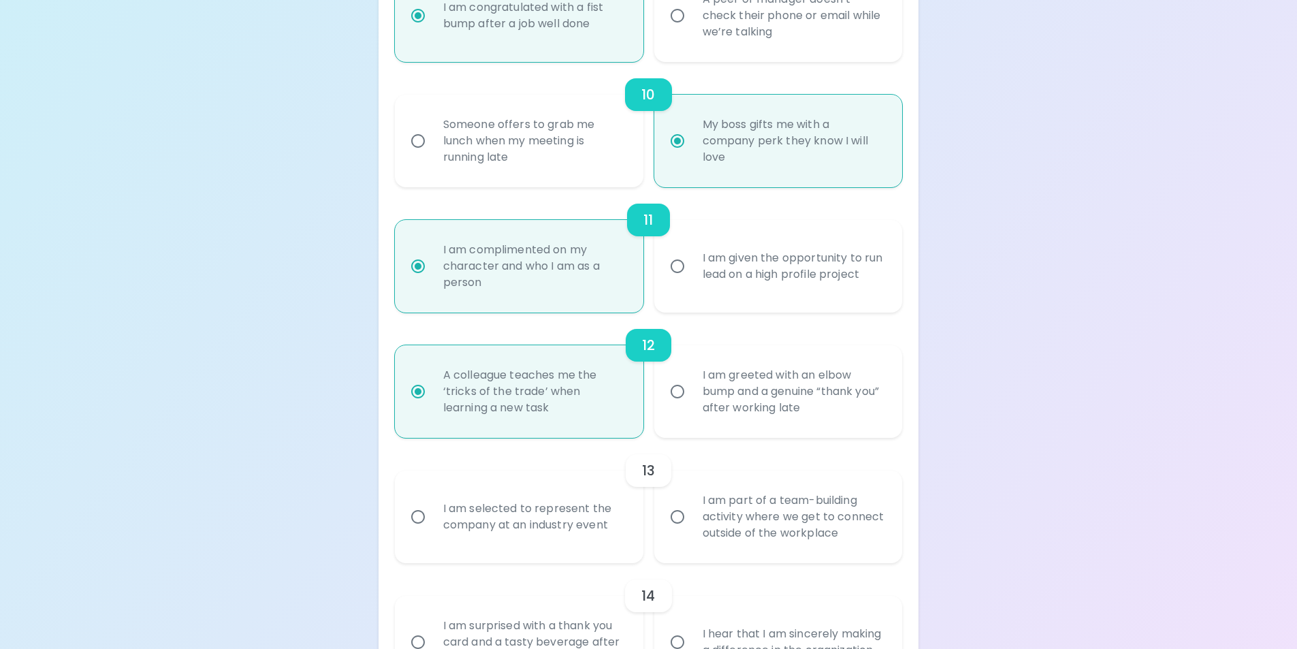
radio input "false"
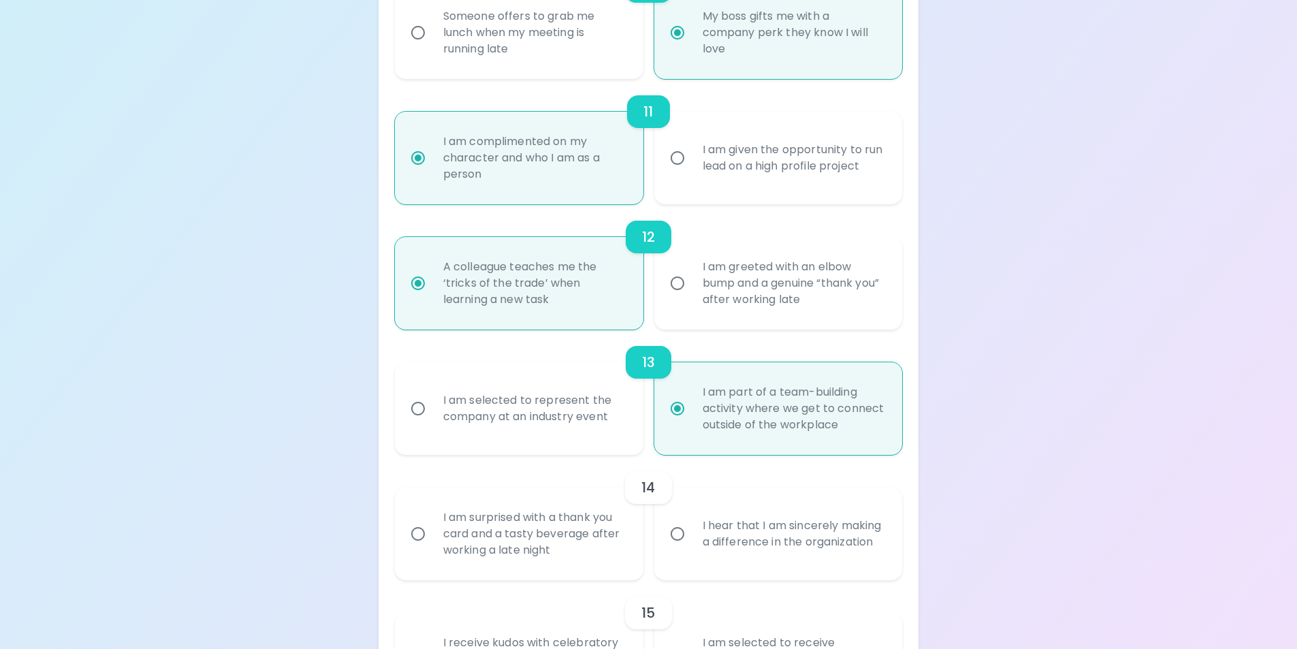
scroll to position [1500, 0]
radio input "true"
click at [508, 535] on div "I am surprised with a thank you card and a tasty beverage after working a late …" at bounding box center [534, 533] width 204 height 82
click at [432, 535] on input "I am surprised with a thank you card and a tasty beverage after working a late …" at bounding box center [418, 533] width 29 height 29
radio input "false"
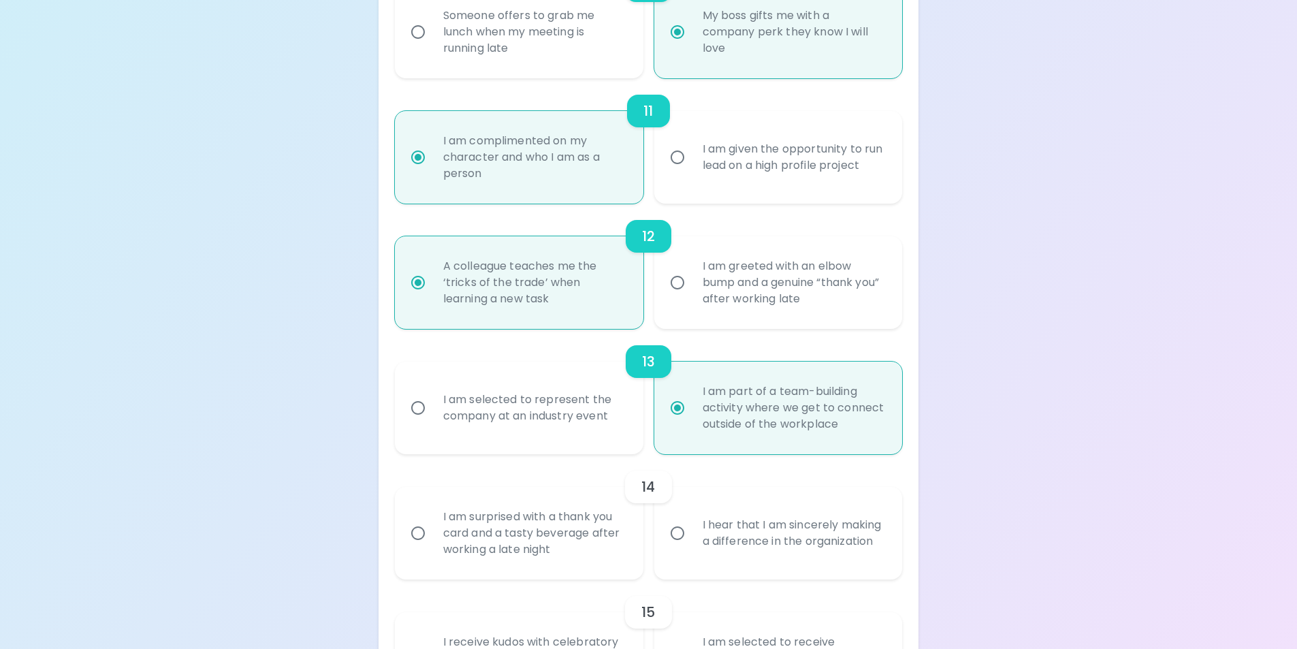
radio input "false"
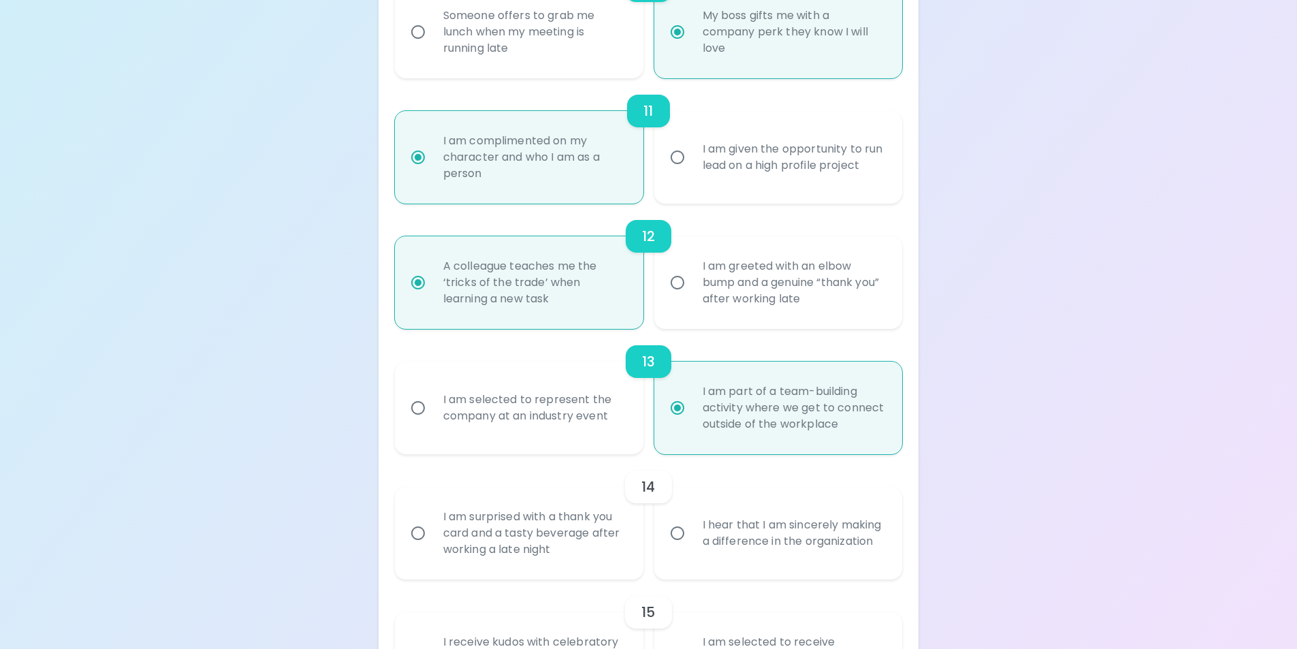
radio input "false"
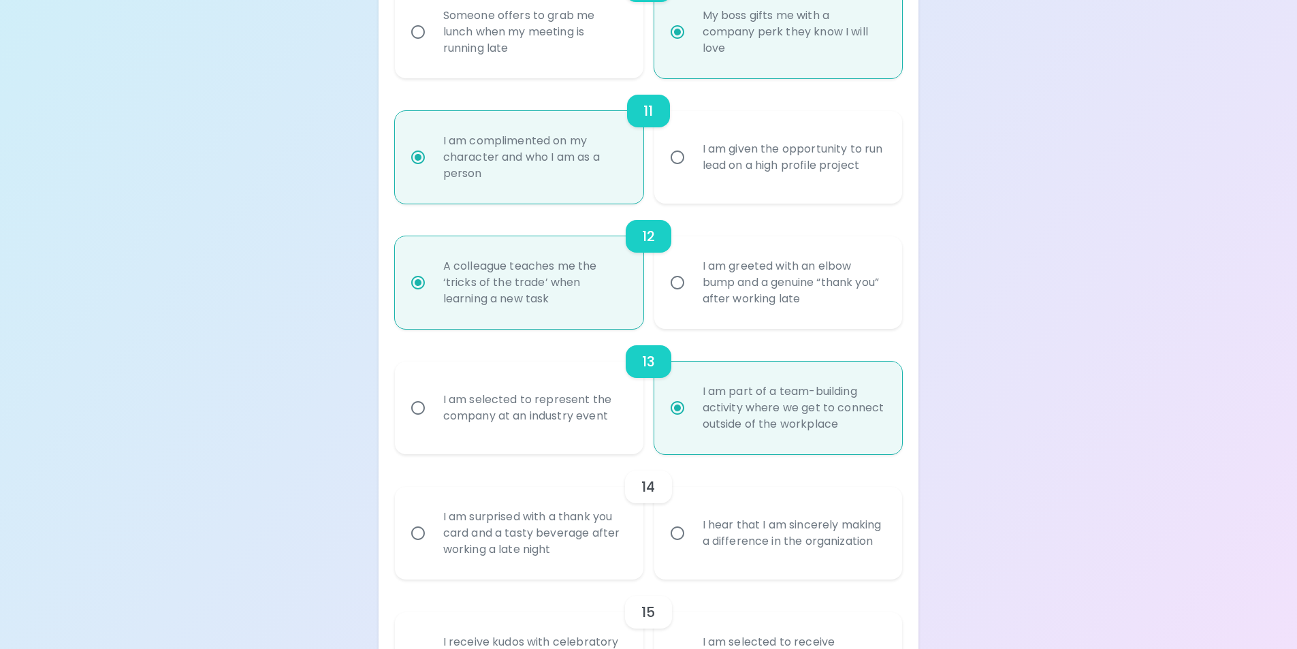
radio input "false"
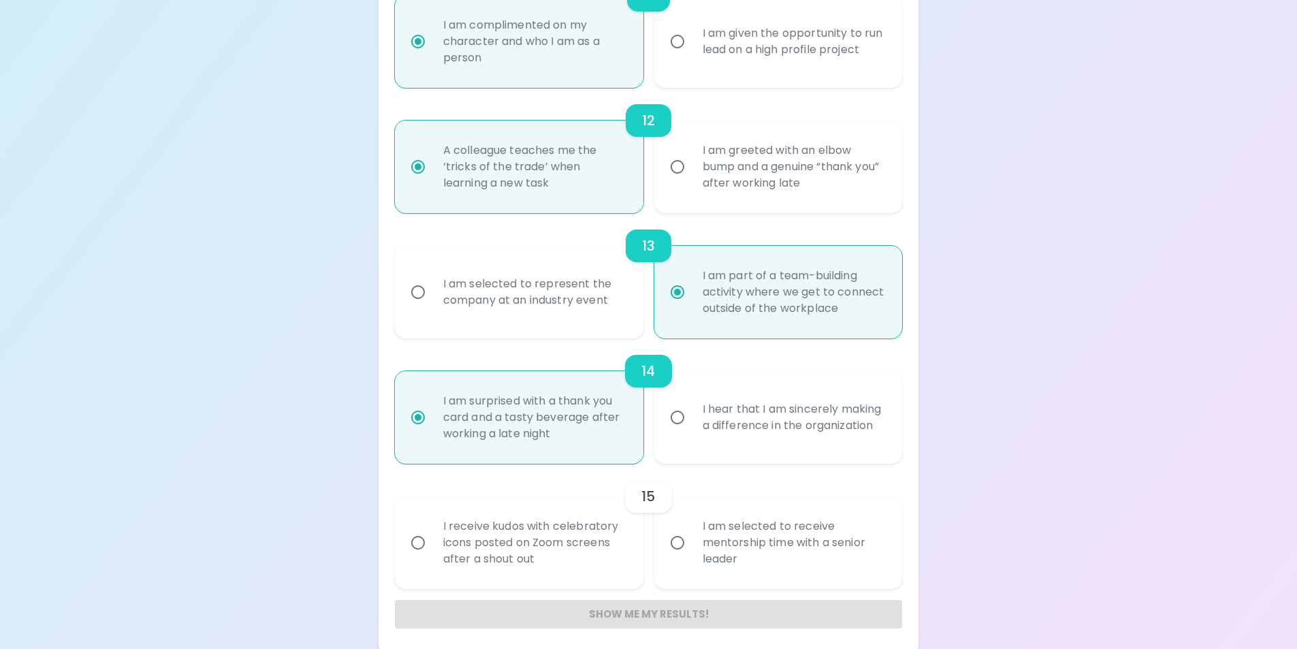
scroll to position [1623, 0]
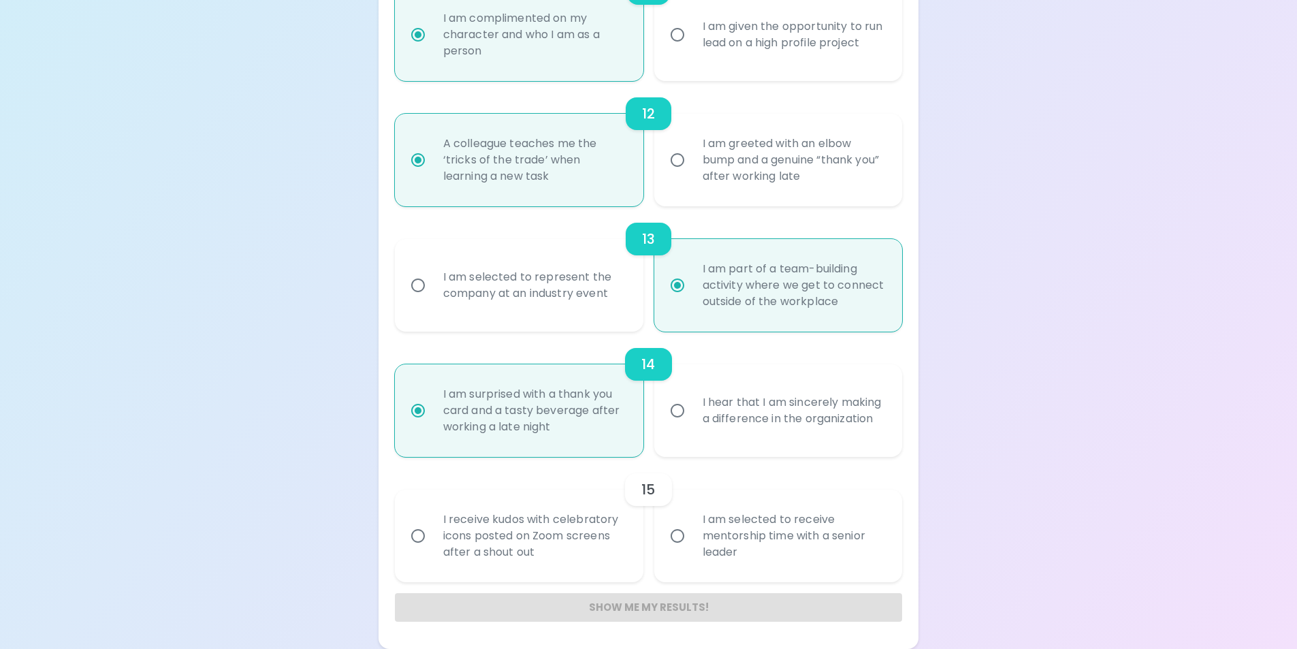
radio input "true"
click at [540, 534] on div "I receive kudos with celebratory icons posted on Zoom screens after a shout out" at bounding box center [534, 536] width 204 height 82
click at [432, 534] on input "I receive kudos with celebratory icons posted on Zoom screens after a shout out" at bounding box center [418, 535] width 29 height 29
radio input "false"
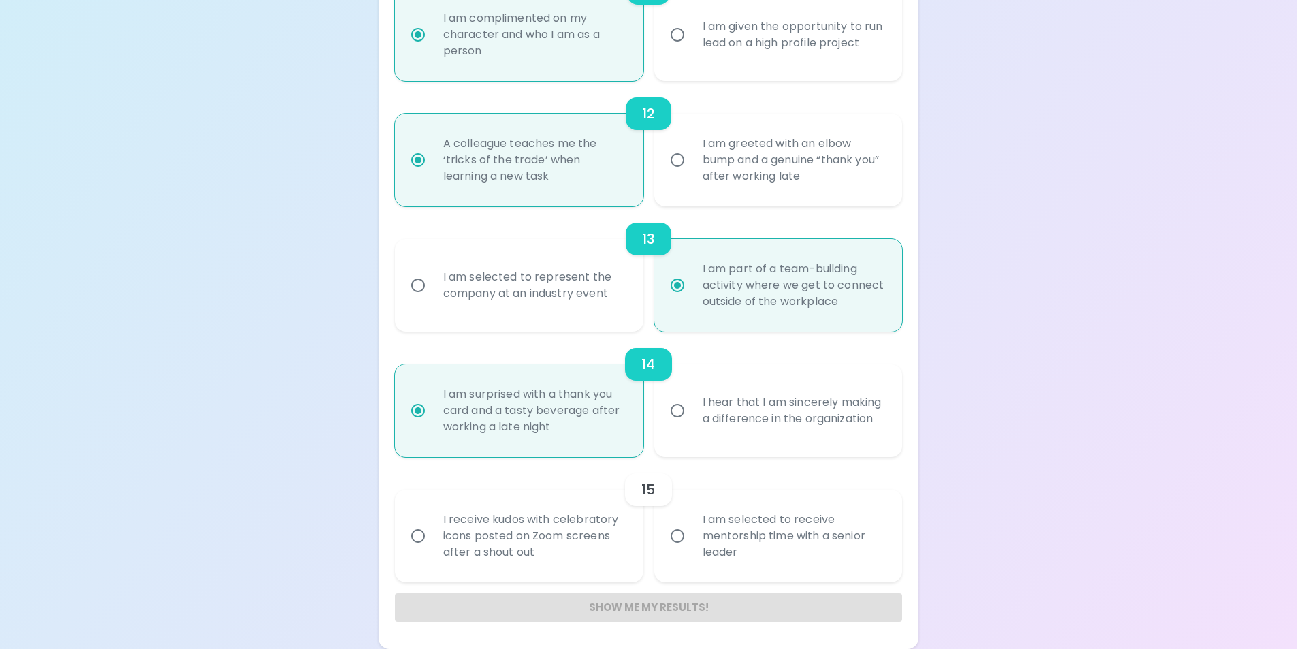
radio input "false"
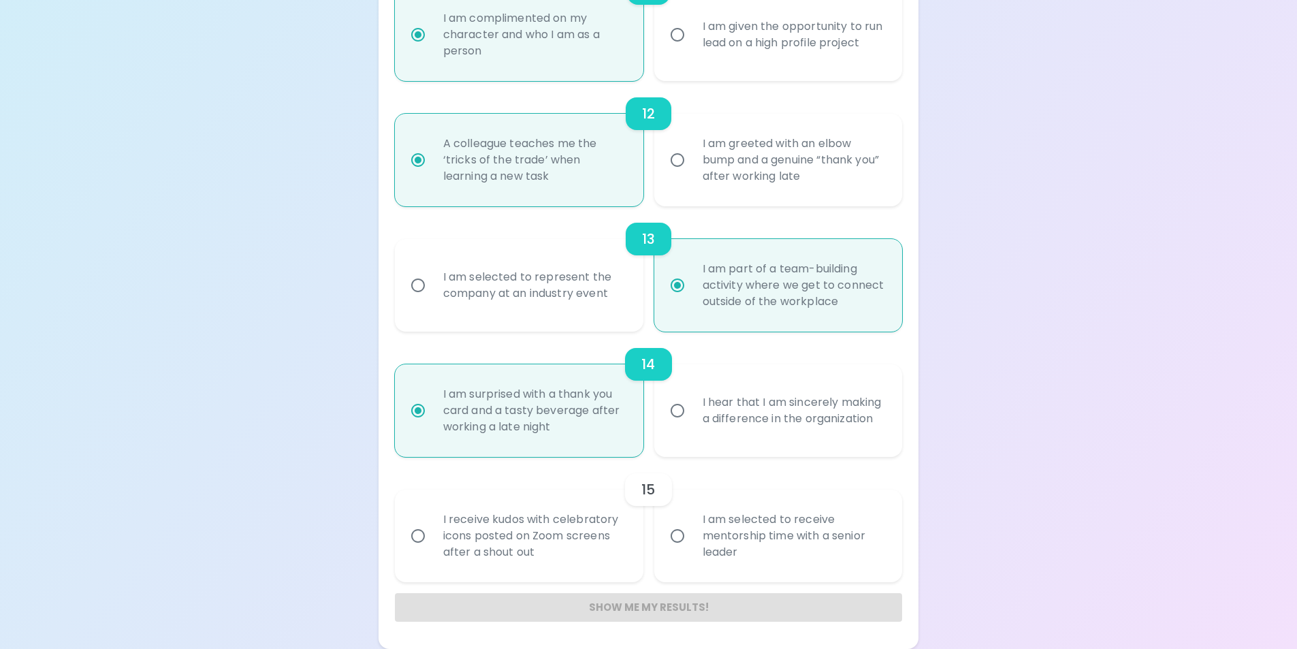
radio input "false"
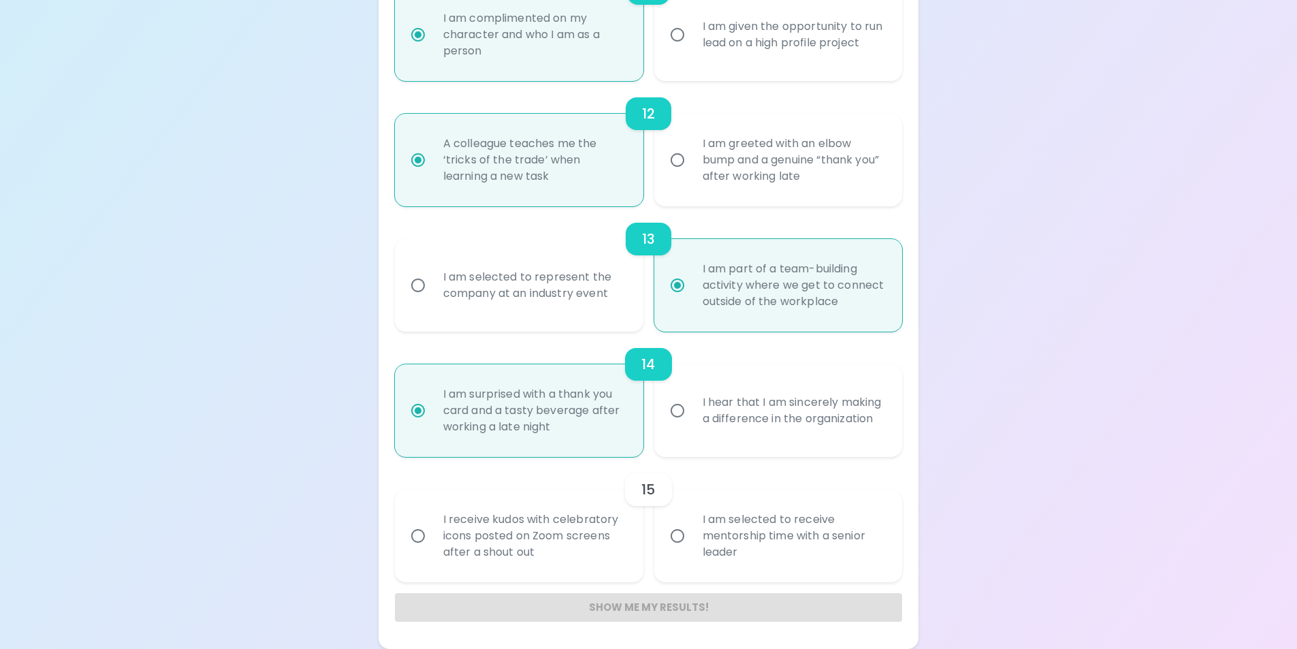
radio input "false"
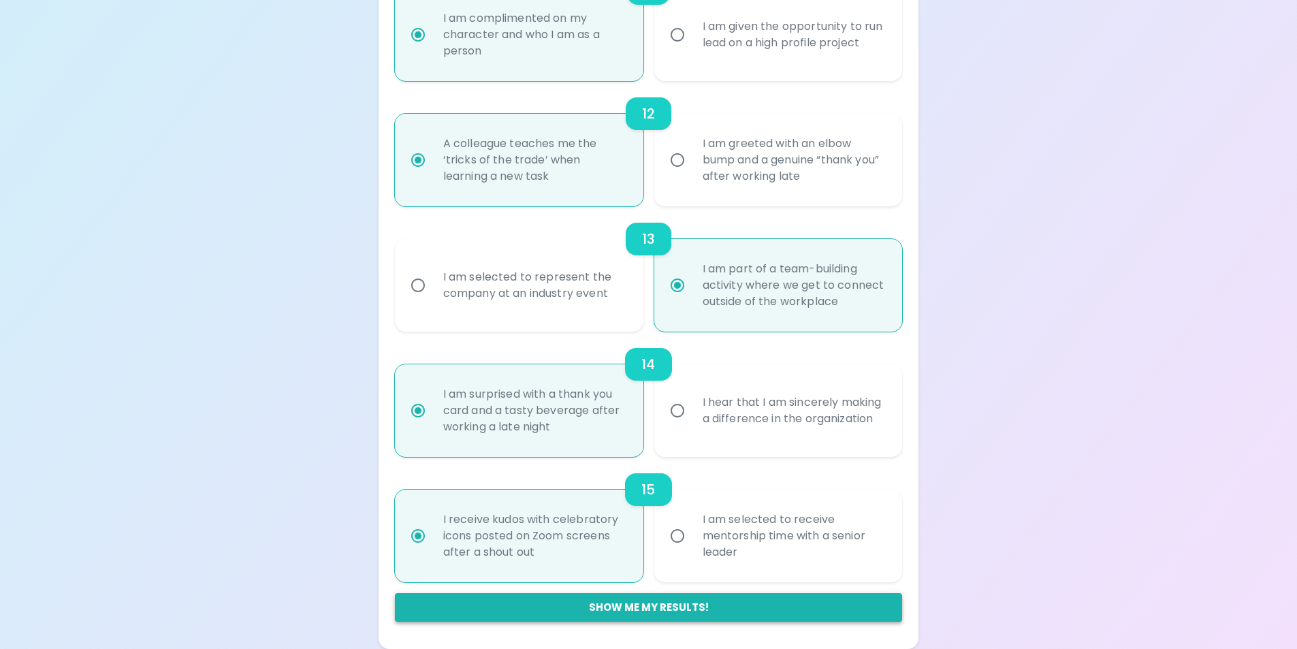
radio input "true"
click at [676, 607] on button "Show me my results!" at bounding box center [649, 607] width 508 height 29
radio input "false"
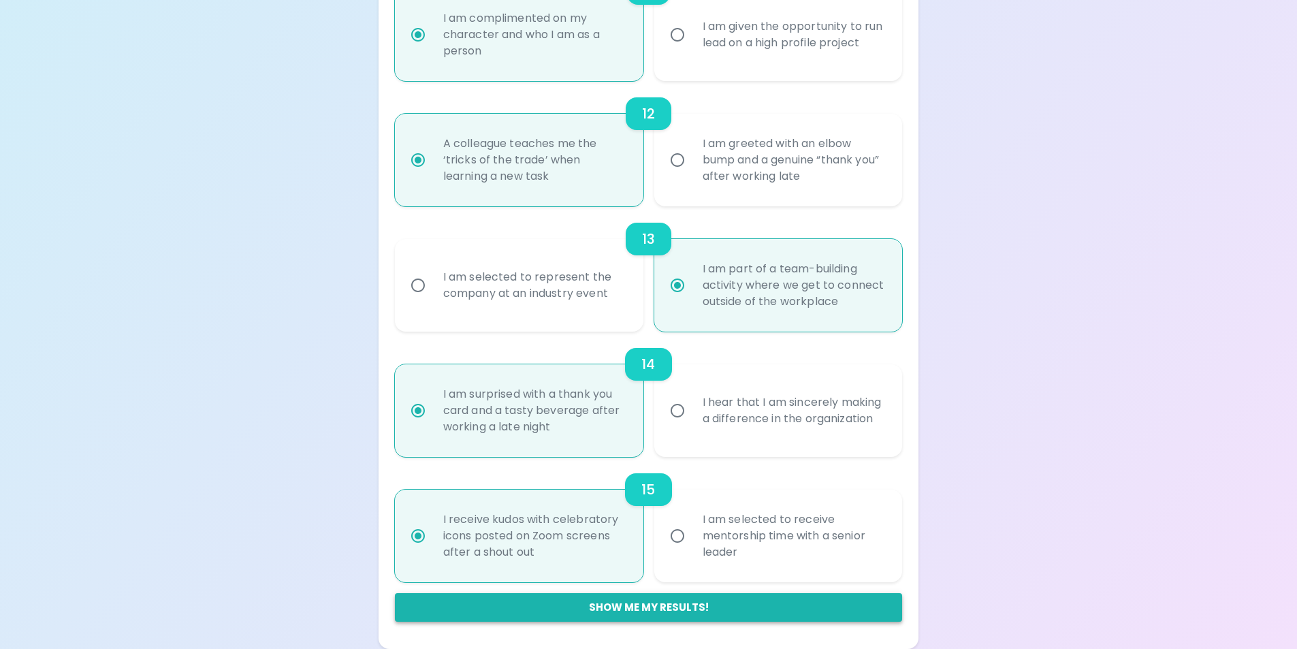
radio input "false"
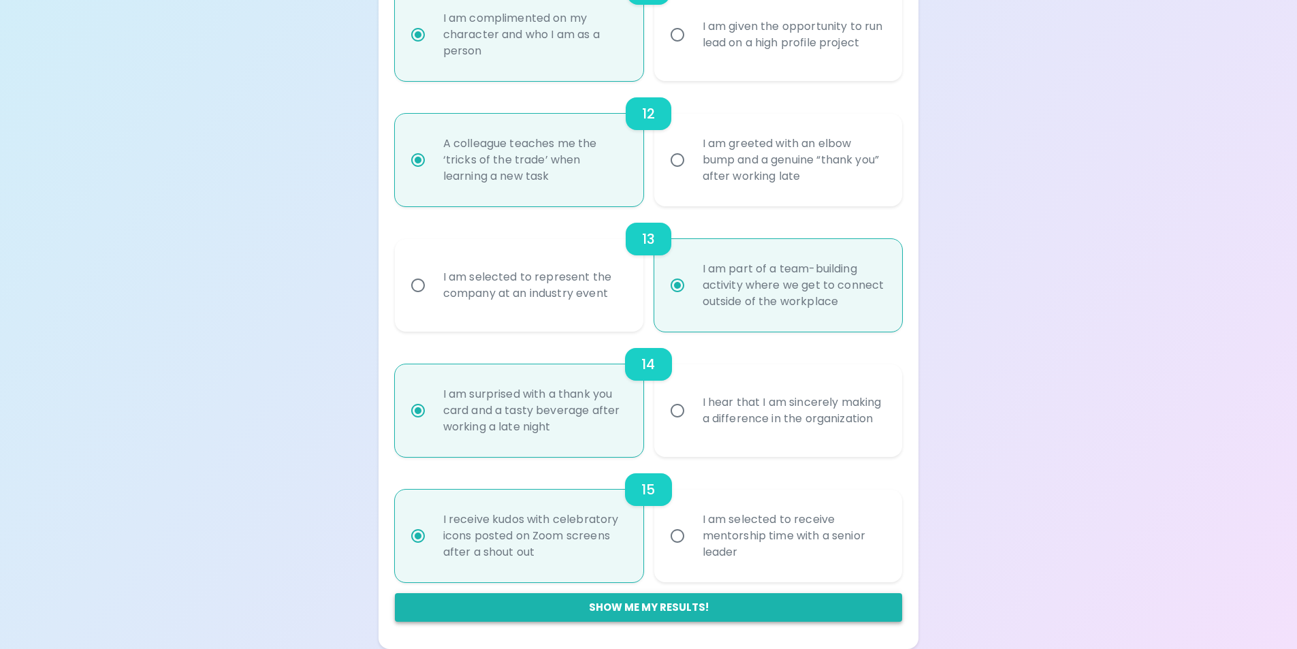
radio input "false"
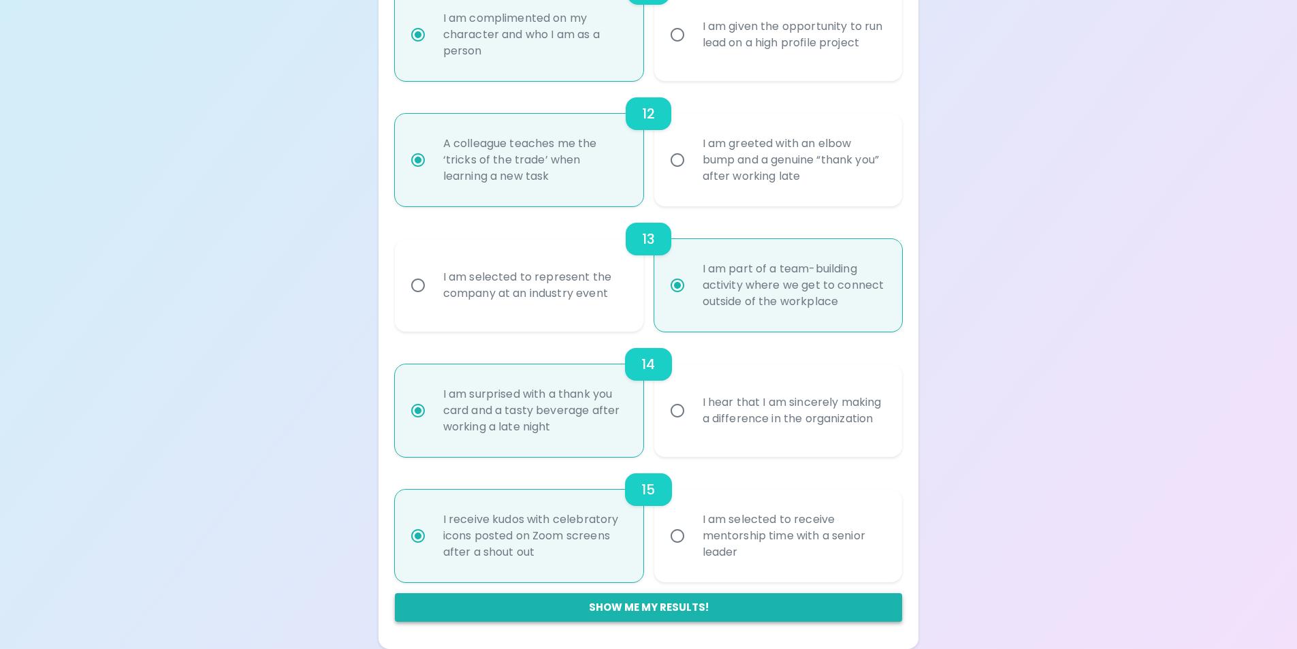
radio input "false"
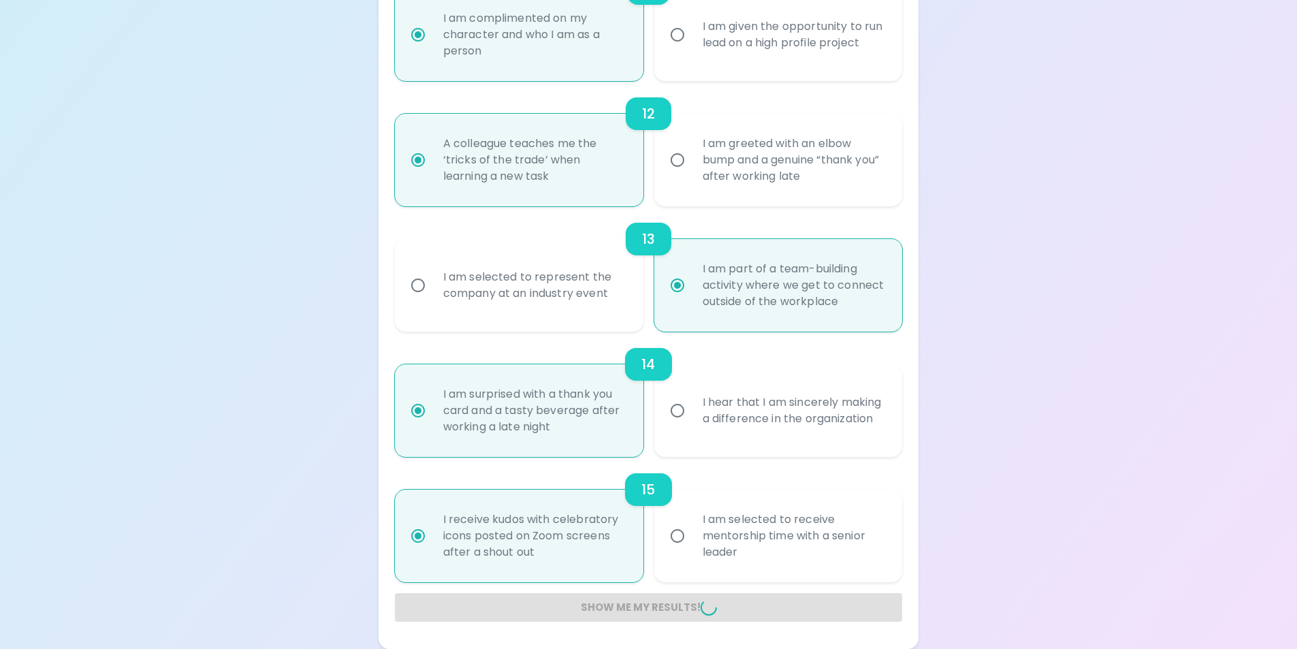
radio input "false"
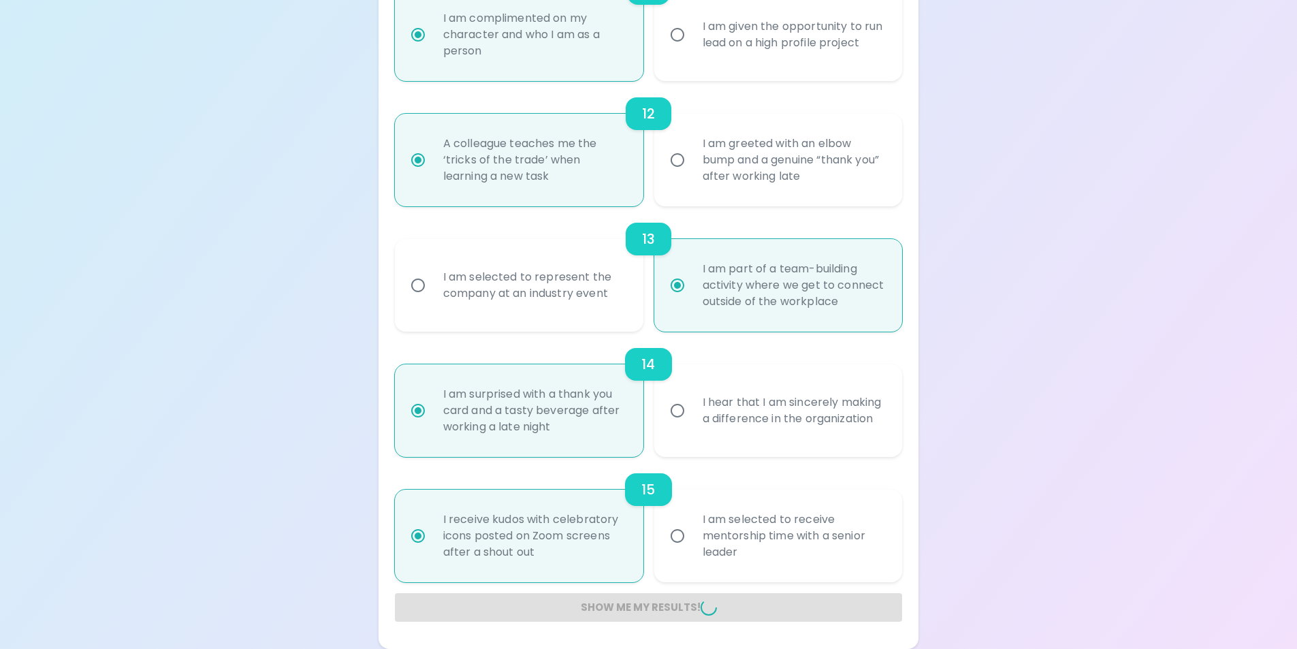
radio input "false"
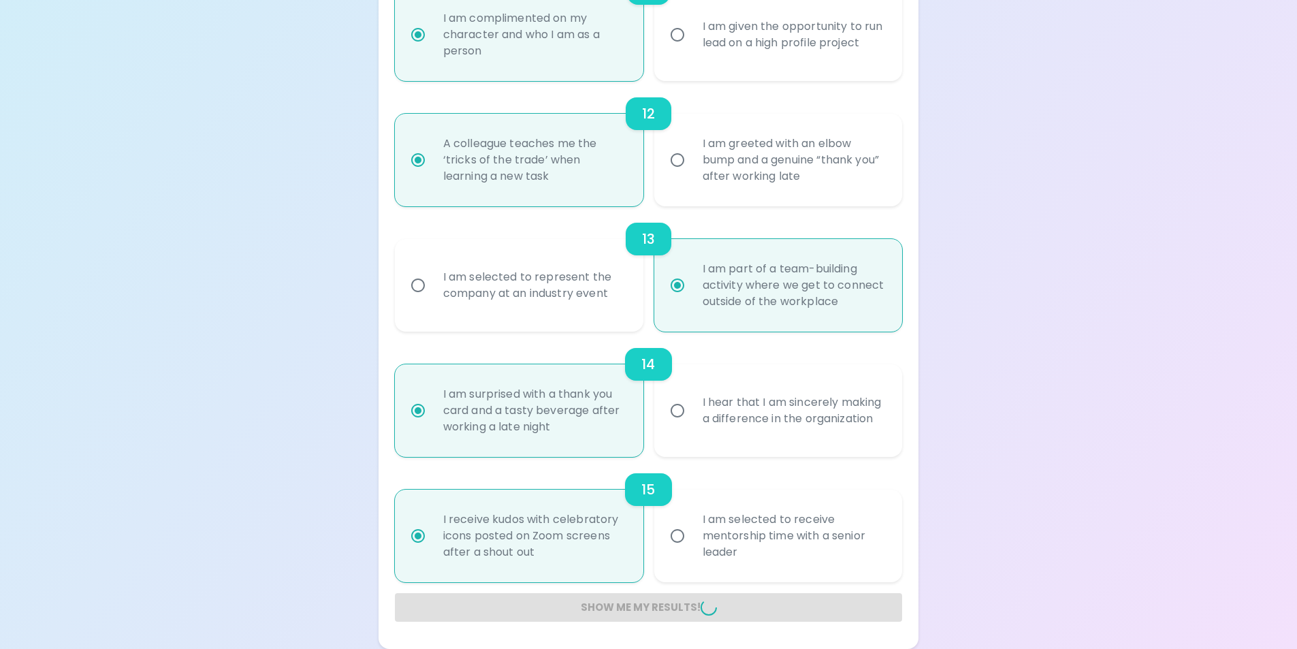
radio input "false"
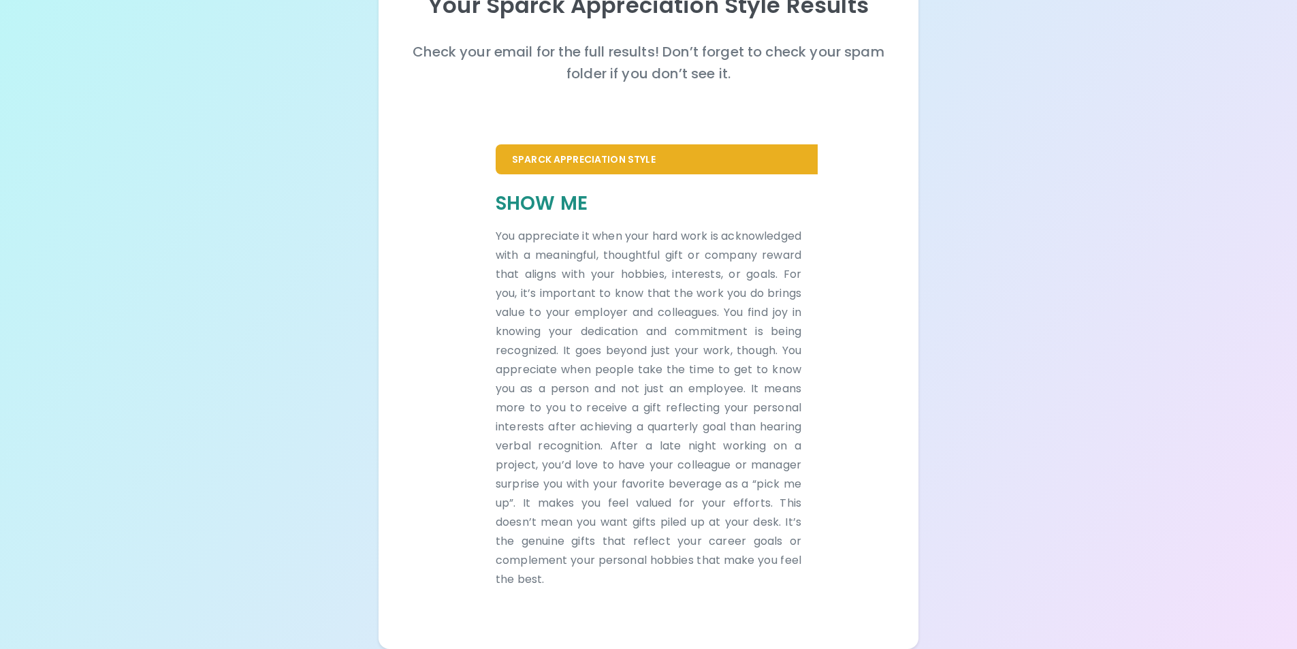
scroll to position [171, 0]
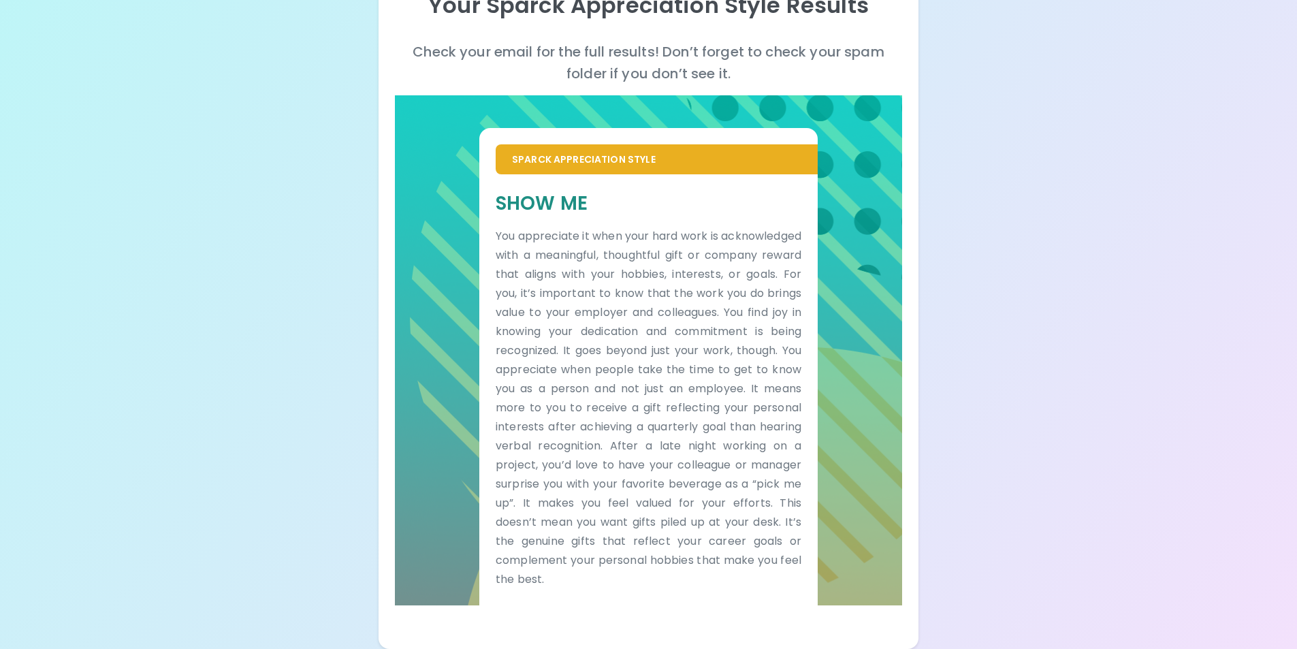
drag, startPoint x: 969, startPoint y: 357, endPoint x: 836, endPoint y: 425, distance: 148.9
click at [836, 425] on div "Sparck Appreciation Style Show Me You appreciate it when your hard work is ackn…" at bounding box center [649, 350] width 508 height 510
